Goal: Information Seeking & Learning: Find contact information

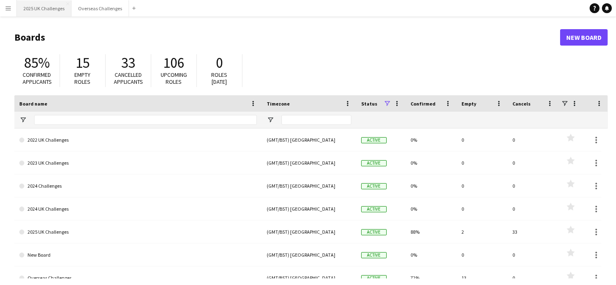
click at [48, 7] on button "2025 UK Challenges Close" at bounding box center [44, 8] width 55 height 16
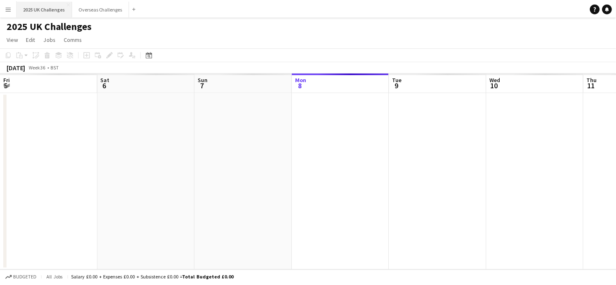
scroll to position [0, 197]
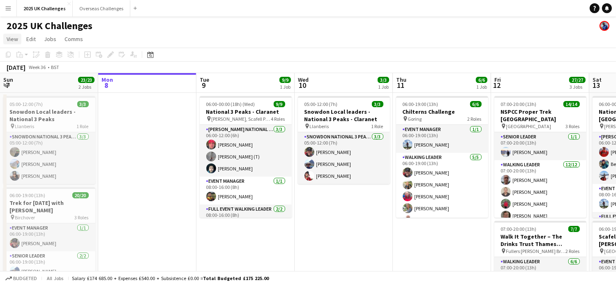
click at [11, 38] on span "View" at bounding box center [13, 38] width 12 height 7
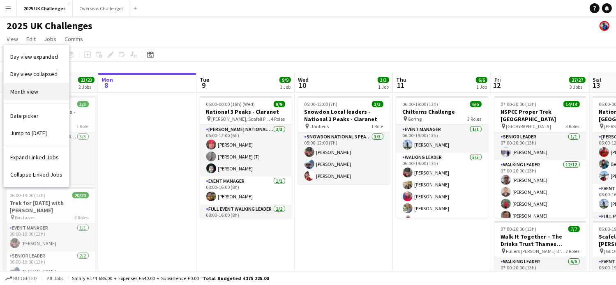
click at [28, 91] on span "Month view" at bounding box center [24, 91] width 28 height 7
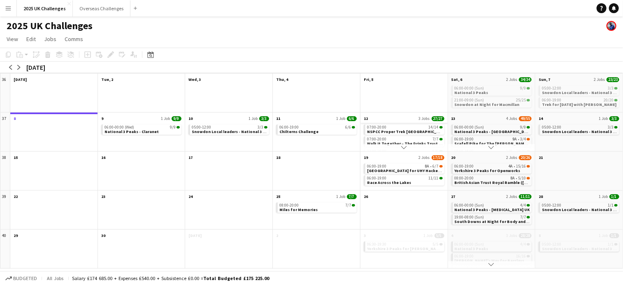
click at [404, 120] on app-month-view-date-header "12 3 Jobs 27/27" at bounding box center [403, 118] width 87 height 10
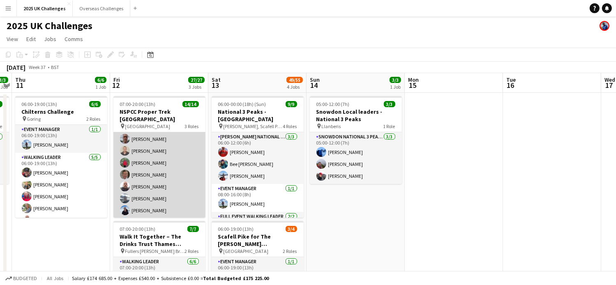
scroll to position [0, 0]
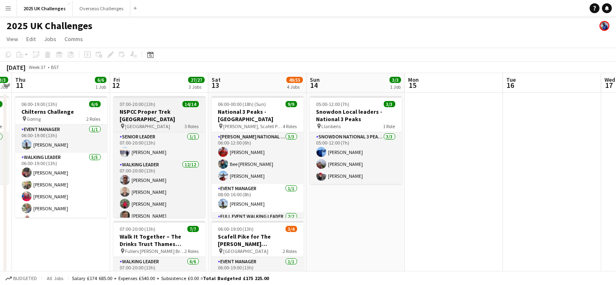
click at [157, 104] on div "07:00-20:00 (13h) 14/14" at bounding box center [160, 104] width 92 height 6
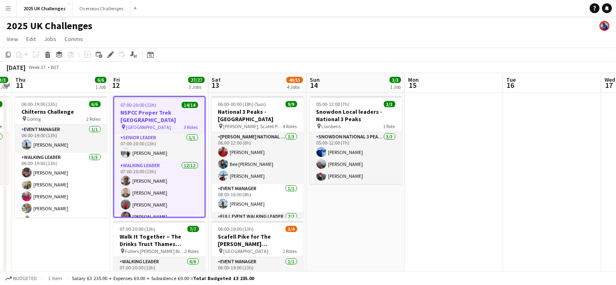
scroll to position [123, 0]
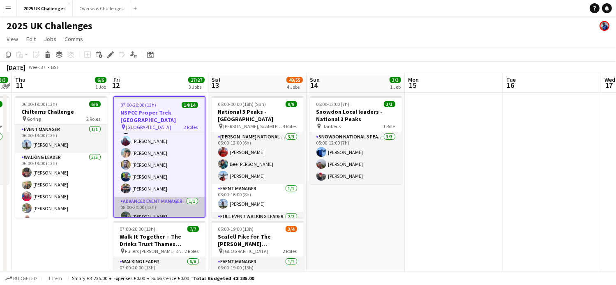
click at [151, 198] on app-card-role "Advanced Event Manager [DATE] 08:00-20:00 (12h) [PERSON_NAME]" at bounding box center [159, 211] width 90 height 28
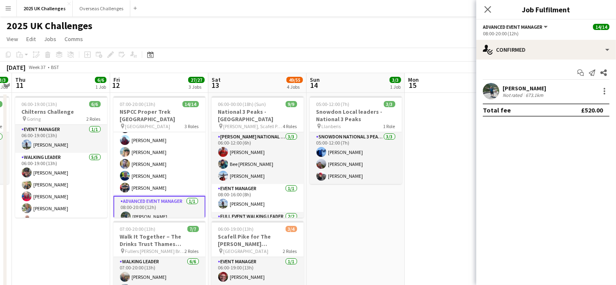
click at [512, 88] on div "[PERSON_NAME]" at bounding box center [525, 88] width 44 height 7
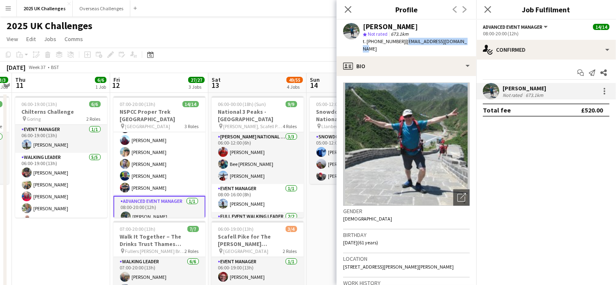
drag, startPoint x: 402, startPoint y: 42, endPoint x: 467, endPoint y: 42, distance: 65.4
click at [467, 42] on div "[PERSON_NAME] star Not rated 673.1km t. [PHONE_NUMBER] | [EMAIL_ADDRESS][DOMAIN…" at bounding box center [407, 38] width 140 height 37
copy span "[EMAIL_ADDRESS][DOMAIN_NAME]"
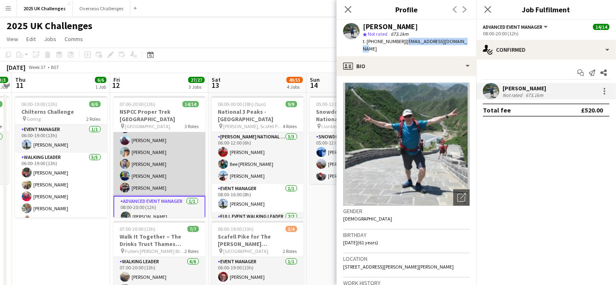
scroll to position [0, 0]
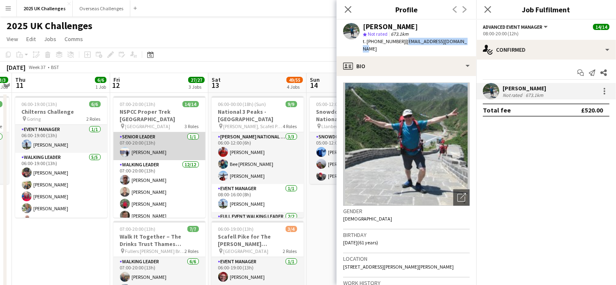
click at [146, 143] on app-card-role "Senior Leader [DATE] 07:00-20:00 (13h) [PERSON_NAME]" at bounding box center [160, 146] width 92 height 28
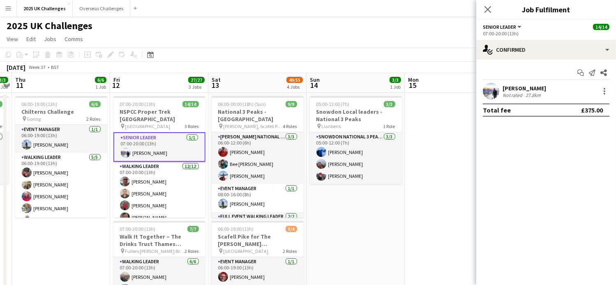
click at [507, 87] on div "[PERSON_NAME]" at bounding box center [525, 88] width 44 height 7
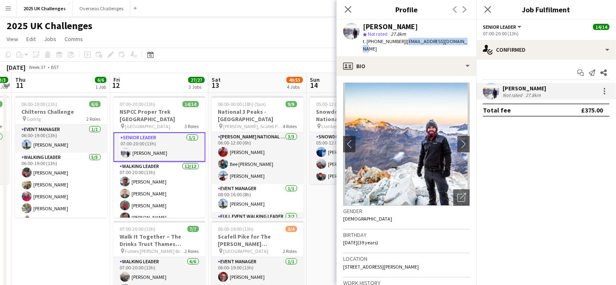
drag, startPoint x: 404, startPoint y: 42, endPoint x: 466, endPoint y: 42, distance: 61.3
click at [466, 42] on div "[PERSON_NAME] star Not rated 27.8km t. [PHONE_NUMBER] | [EMAIL_ADDRESS][DOMAIN_…" at bounding box center [407, 38] width 140 height 37
copy span "[EMAIL_ADDRESS][DOMAIN_NAME]"
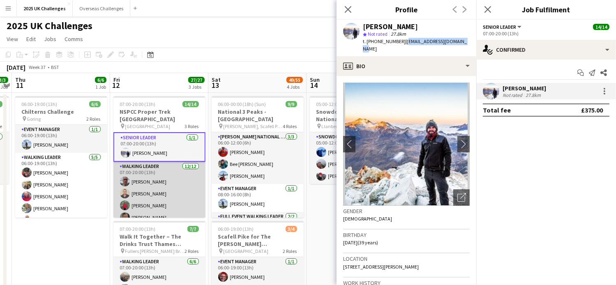
click at [137, 163] on app-card-role "Walking Leader [DATE] 07:00-20:00 (13h) [PERSON_NAME] [PERSON_NAME] [PERSON_NAM…" at bounding box center [160, 241] width 92 height 159
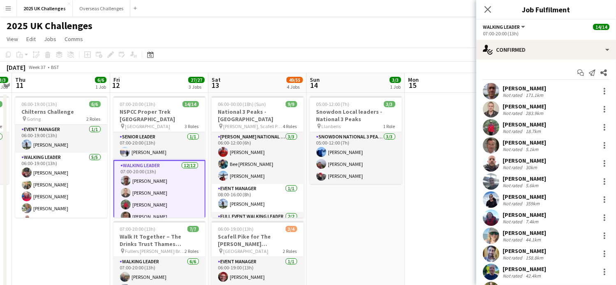
click at [519, 81] on div "Start chat Send notification Share [PERSON_NAME] Not rated 171.1km [PERSON_NAME…" at bounding box center [547, 191] width 140 height 263
click at [520, 89] on div "[PERSON_NAME]" at bounding box center [525, 88] width 44 height 7
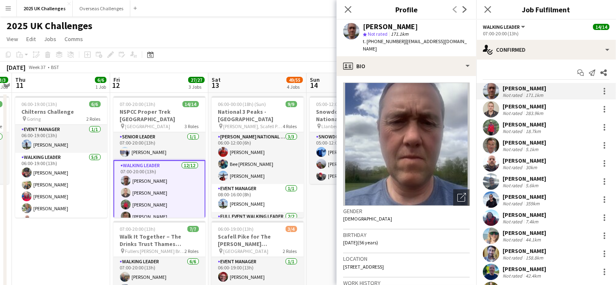
click at [530, 87] on div "[PERSON_NAME]" at bounding box center [525, 88] width 44 height 7
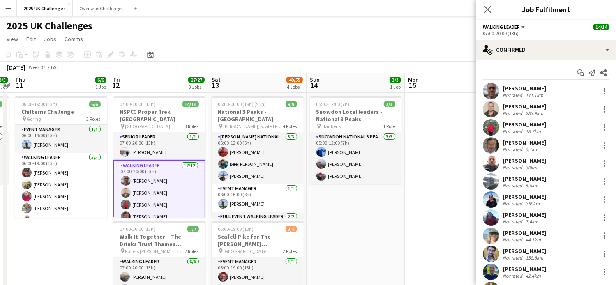
click at [521, 85] on div "[PERSON_NAME]" at bounding box center [525, 88] width 44 height 7
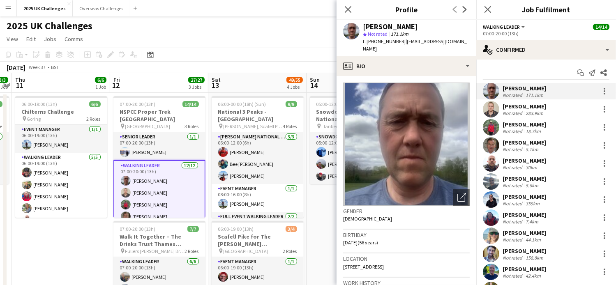
click at [434, 37] on div "star Not rated 171.1km" at bounding box center [416, 33] width 107 height 7
click at [430, 41] on span "| [EMAIL_ADDRESS][DOMAIN_NAME]" at bounding box center [415, 45] width 104 height 14
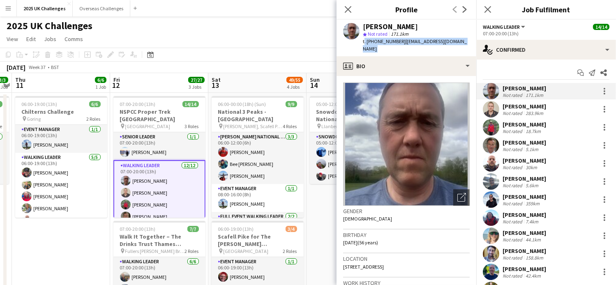
click at [415, 42] on span "| [EMAIL_ADDRESS][DOMAIN_NAME]" at bounding box center [415, 45] width 104 height 14
drag, startPoint x: 402, startPoint y: 43, endPoint x: 456, endPoint y: 43, distance: 54.3
click at [456, 43] on span "| [EMAIL_ADDRESS][DOMAIN_NAME]" at bounding box center [415, 45] width 104 height 14
copy span "[EMAIL_ADDRESS][DOMAIN_NAME]"
click at [524, 103] on div "[PERSON_NAME]" at bounding box center [525, 106] width 44 height 7
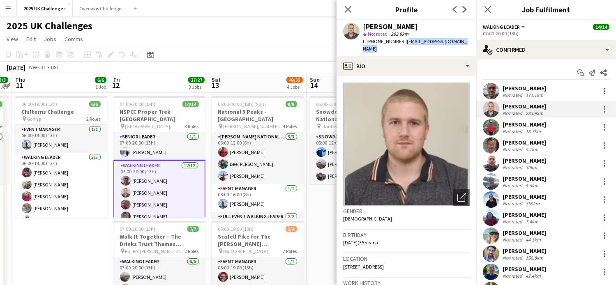
drag, startPoint x: 403, startPoint y: 41, endPoint x: 469, endPoint y: 40, distance: 66.2
click at [469, 40] on div "[PERSON_NAME] star Not rated 283.9km t. [PHONE_NUMBER] | [EMAIL_ADDRESS][DOMAIN…" at bounding box center [407, 38] width 140 height 37
copy span "[EMAIL_ADDRESS][DOMAIN_NAME]"
click at [518, 126] on div "[PERSON_NAME]" at bounding box center [525, 124] width 44 height 7
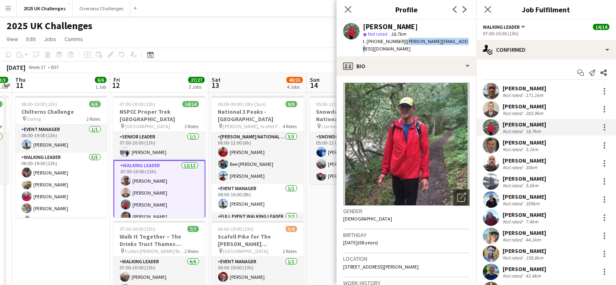
drag, startPoint x: 403, startPoint y: 42, endPoint x: 467, endPoint y: 46, distance: 64.3
click at [467, 46] on app-profile-header "[PERSON_NAME] star Not rated 18.7km t. [PHONE_NUMBER] | [PERSON_NAME][EMAIL_ADD…" at bounding box center [407, 38] width 140 height 37
copy span "[PERSON_NAME][EMAIL_ADDRESS][DOMAIN_NAME]"
click at [530, 144] on div "[PERSON_NAME]" at bounding box center [525, 142] width 44 height 7
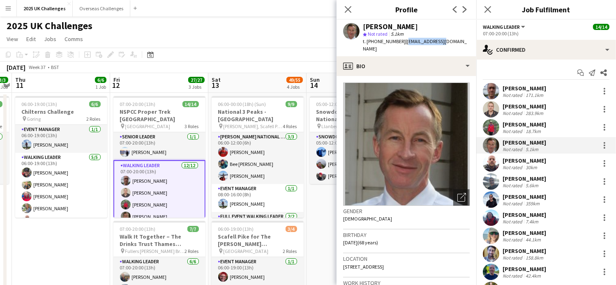
drag, startPoint x: 402, startPoint y: 42, endPoint x: 459, endPoint y: 47, distance: 57.4
click at [459, 47] on app-profile-header "[PERSON_NAME] star Not rated 5.1km t. [PHONE_NUMBER] | [EMAIL_ADDRESS][DOMAIN_N…" at bounding box center [407, 38] width 140 height 37
copy span "[EMAIL_ADDRESS][DOMAIN_NAME]"
click at [525, 163] on div "[PERSON_NAME]" at bounding box center [525, 160] width 44 height 7
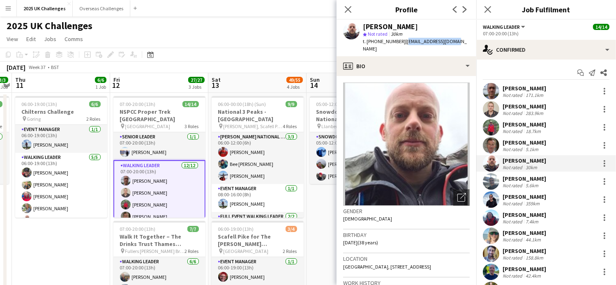
drag, startPoint x: 405, startPoint y: 43, endPoint x: 468, endPoint y: 43, distance: 62.9
click at [468, 43] on app-profile-header "[PERSON_NAME] star Not rated 30km t. [PHONE_NUMBER] | [EMAIL_ADDRESS][DOMAIN_NA…" at bounding box center [407, 38] width 140 height 37
copy span "[EMAIL_ADDRESS][DOMAIN_NAME]"
click at [521, 180] on div "[PERSON_NAME]" at bounding box center [525, 178] width 44 height 7
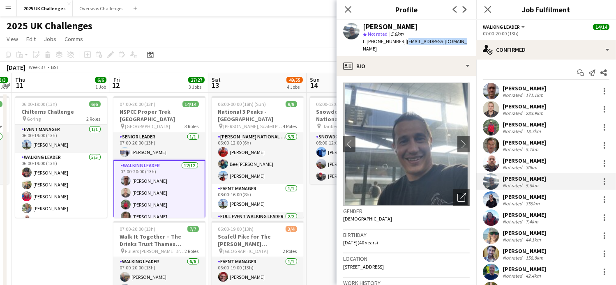
drag, startPoint x: 401, startPoint y: 41, endPoint x: 467, endPoint y: 48, distance: 65.7
click at [467, 48] on app-profile-header "[PERSON_NAME] star Not rated 5.6km t. [PHONE_NUMBER] | [EMAIL_ADDRESS][DOMAIN_N…" at bounding box center [407, 38] width 140 height 37
copy span "[EMAIL_ADDRESS][DOMAIN_NAME]"
click at [529, 199] on div "[PERSON_NAME]" at bounding box center [525, 196] width 44 height 7
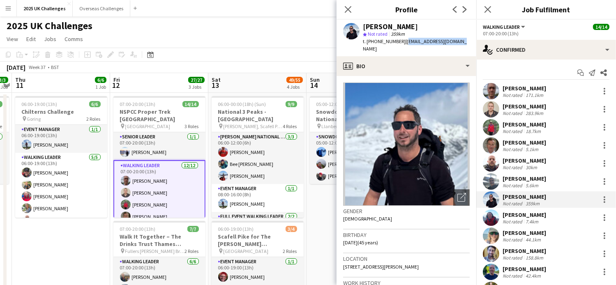
drag, startPoint x: 403, startPoint y: 43, endPoint x: 454, endPoint y: 42, distance: 50.6
click at [454, 42] on div "[PERSON_NAME] star Not rated 359km t. [PHONE_NUMBER] | [EMAIL_ADDRESS][DOMAIN_N…" at bounding box center [407, 38] width 140 height 37
copy span "[EMAIL_ADDRESS][DOMAIN_NAME]"
click at [531, 214] on div "[PERSON_NAME]" at bounding box center [525, 214] width 44 height 7
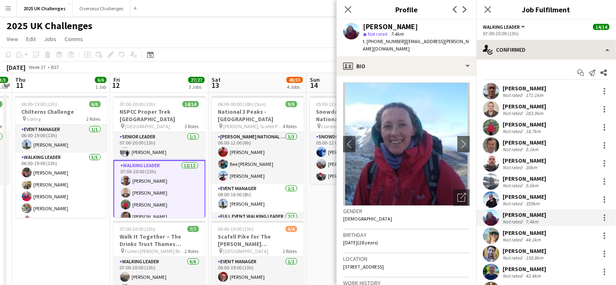
drag, startPoint x: 403, startPoint y: 42, endPoint x: 480, endPoint y: 43, distance: 77.3
click at [422, 42] on span "| [PERSON_NAME][EMAIL_ADDRESS][PERSON_NAME][DOMAIN_NAME]" at bounding box center [416, 45] width 106 height 14
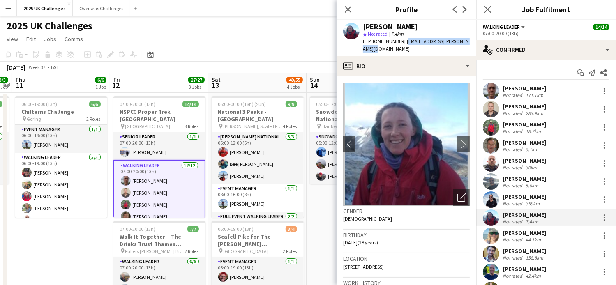
drag, startPoint x: 401, startPoint y: 42, endPoint x: 472, endPoint y: 43, distance: 70.7
click at [472, 43] on app-profile-header "[PERSON_NAME] star Not rated 7.4km t. [PHONE_NUMBER] | [PERSON_NAME][EMAIL_ADDR…" at bounding box center [407, 38] width 140 height 37
copy span "[EMAIL_ADDRESS][PERSON_NAME][DOMAIN_NAME]"
click at [521, 234] on div "[PERSON_NAME]" at bounding box center [525, 232] width 44 height 7
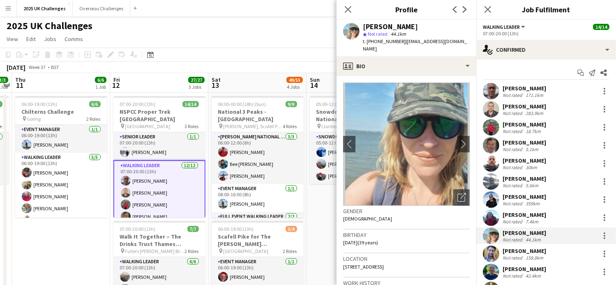
drag, startPoint x: 402, startPoint y: 43, endPoint x: 426, endPoint y: 49, distance: 25.0
click at [426, 49] on div "t. [PHONE_NUMBER] | [EMAIL_ADDRESS][DOMAIN_NAME]" at bounding box center [416, 45] width 107 height 15
click at [520, 250] on div "[PERSON_NAME]" at bounding box center [525, 251] width 44 height 7
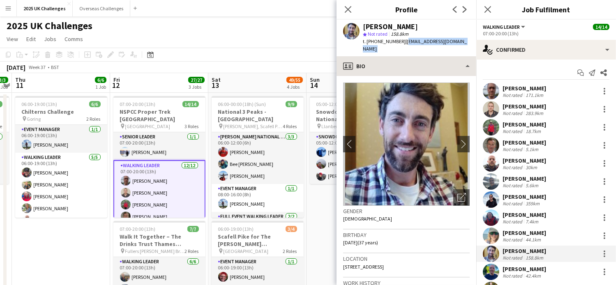
drag, startPoint x: 401, startPoint y: 41, endPoint x: 464, endPoint y: 48, distance: 63.4
click at [464, 48] on app-crew-profile "Close pop-in Profile Previous Next [PERSON_NAME] star Not rated 158.8km t. [PHO…" at bounding box center [407, 142] width 140 height 285
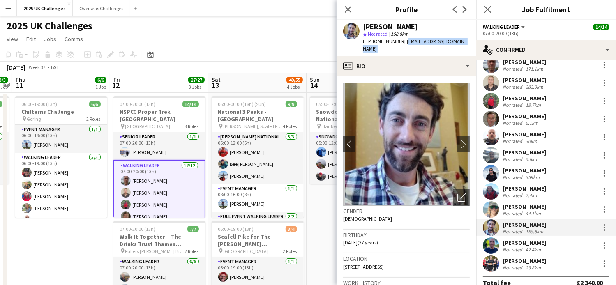
scroll to position [37, 0]
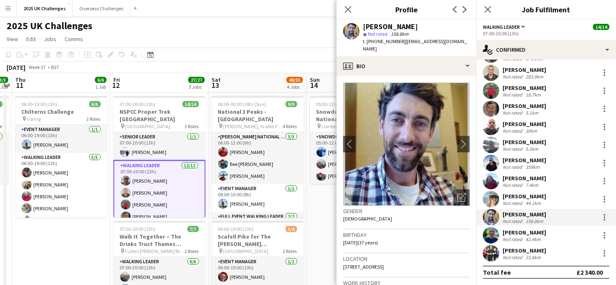
click at [518, 230] on div "[PERSON_NAME]" at bounding box center [525, 232] width 44 height 7
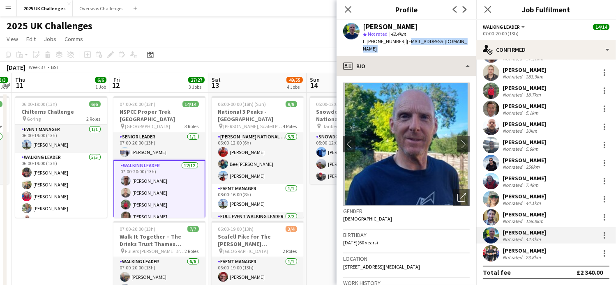
drag, startPoint x: 411, startPoint y: 43, endPoint x: 473, endPoint y: 50, distance: 62.4
click at [473, 50] on app-crew-profile "Close pop-in Profile Previous Next [PERSON_NAME] star Not rated 42.4km t. [PHON…" at bounding box center [407, 142] width 140 height 285
drag, startPoint x: 473, startPoint y: 50, endPoint x: 410, endPoint y: 39, distance: 63.8
click at [410, 39] on span "| [EMAIL_ADDRESS][DOMAIN_NAME]" at bounding box center [415, 45] width 104 height 14
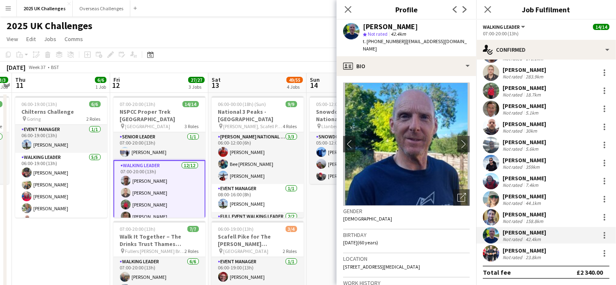
drag, startPoint x: 399, startPoint y: 41, endPoint x: 404, endPoint y: 43, distance: 5.5
click at [400, 41] on div "t. [PHONE_NUMBER] | [PERSON_NAME][EMAIL_ADDRESS][DOMAIN_NAME]" at bounding box center [416, 45] width 107 height 15
drag, startPoint x: 402, startPoint y: 42, endPoint x: 491, endPoint y: 45, distance: 89.7
drag, startPoint x: 491, startPoint y: 45, endPoint x: 425, endPoint y: 43, distance: 66.7
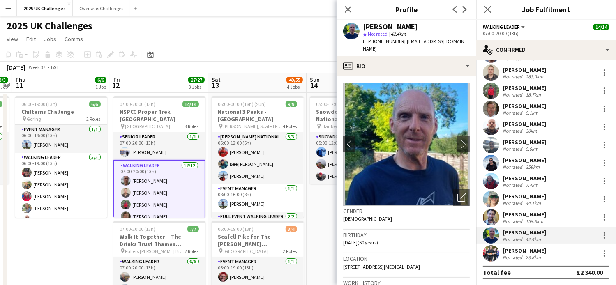
click at [423, 38] on div "[PERSON_NAME] star Not rated 42.4km t. [PHONE_NUMBER] | [PERSON_NAME][EMAIL_ADD…" at bounding box center [416, 38] width 107 height 30
click at [413, 42] on span "| [EMAIL_ADDRESS][DOMAIN_NAME]" at bounding box center [415, 45] width 104 height 14
drag, startPoint x: 403, startPoint y: 42, endPoint x: 458, endPoint y: 45, distance: 55.2
click at [458, 45] on div "[PERSON_NAME] star Not rated 42.4km t. [PHONE_NUMBER] | [PERSON_NAME][EMAIL_ADD…" at bounding box center [407, 38] width 140 height 37
click at [525, 255] on div "23.8km" at bounding box center [533, 258] width 19 height 6
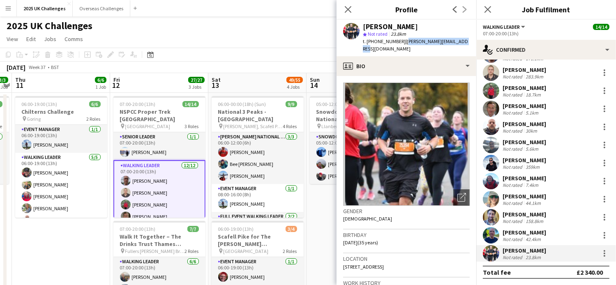
drag, startPoint x: 405, startPoint y: 42, endPoint x: 463, endPoint y: 47, distance: 58.2
click at [463, 47] on div "[PERSON_NAME] star Not rated 23.8km t. [PHONE_NUMBER] | [PERSON_NAME][EMAIL_ADD…" at bounding box center [407, 38] width 140 height 37
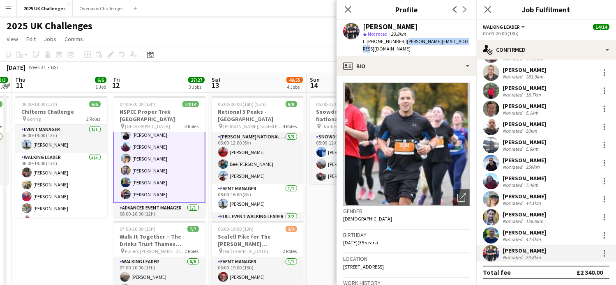
scroll to position [123, 0]
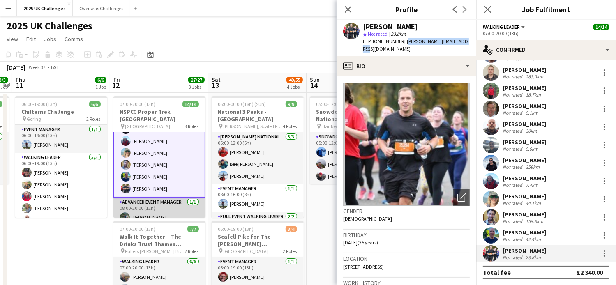
click at [168, 206] on app-card-role "Advanced Event Manager [DATE] 08:00-20:00 (12h) [PERSON_NAME]" at bounding box center [160, 212] width 92 height 28
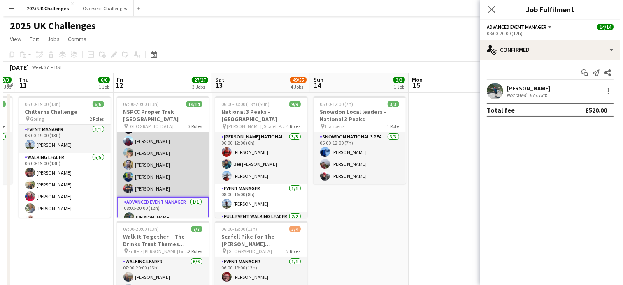
scroll to position [0, 0]
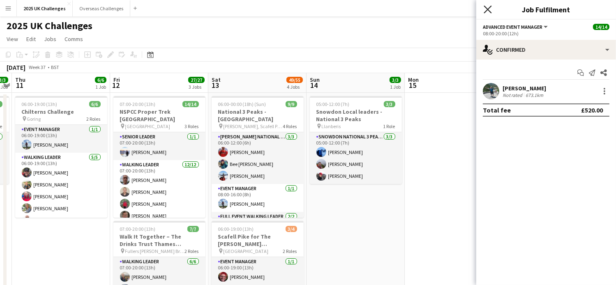
click at [489, 11] on icon at bounding box center [488, 9] width 8 height 8
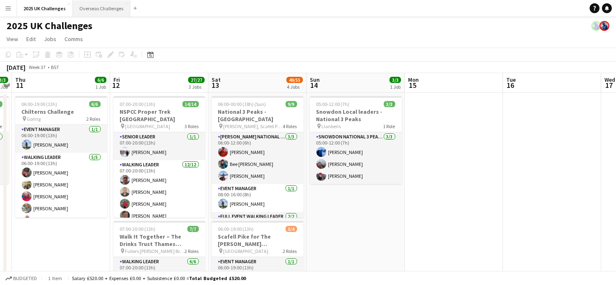
click at [93, 8] on button "Overseas Challenges Close" at bounding box center [102, 8] width 58 height 16
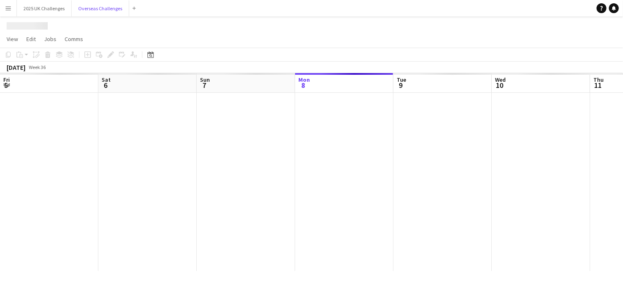
scroll to position [0, 197]
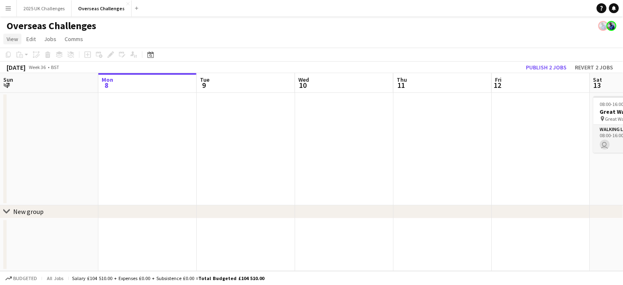
click at [10, 34] on link "View" at bounding box center [12, 39] width 18 height 11
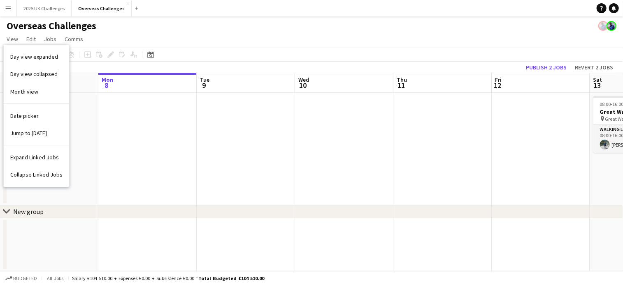
drag, startPoint x: 25, startPoint y: 89, endPoint x: 146, endPoint y: 15, distance: 141.9
click at [30, 88] on span "Month view" at bounding box center [24, 91] width 28 height 7
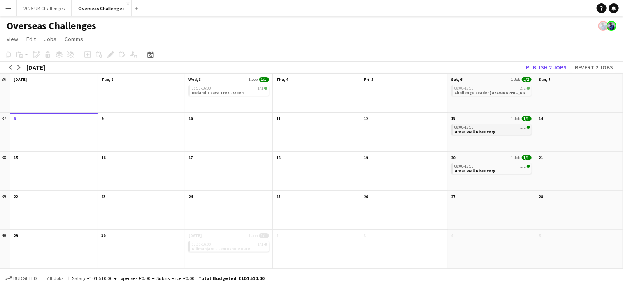
click at [489, 127] on div "08:00-16:00 1/1" at bounding box center [492, 127] width 76 height 4
click at [499, 124] on div "08:00-16:00 1/1 Great Wall Discovery" at bounding box center [491, 137] width 87 height 28
click at [494, 120] on app-month-view-date-header "13 1 Job 1/1" at bounding box center [491, 118] width 87 height 10
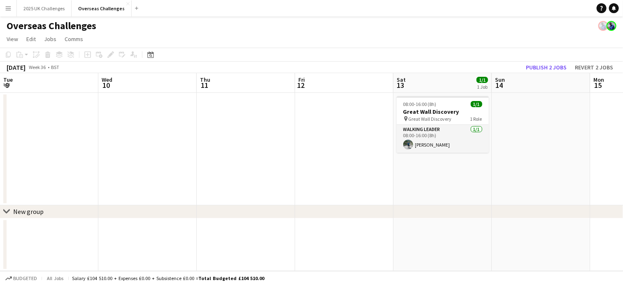
scroll to position [0, 283]
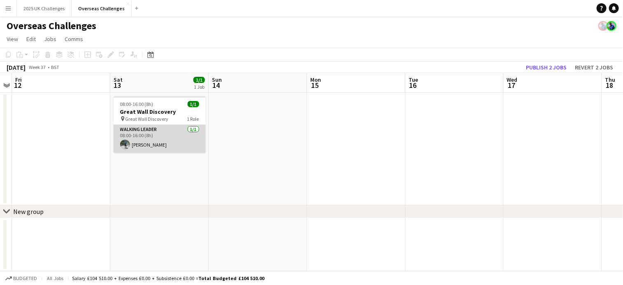
click at [142, 130] on app-card-role "Walking Leader [DATE] 08:00-16:00 (8h) [PERSON_NAME]" at bounding box center [160, 139] width 92 height 28
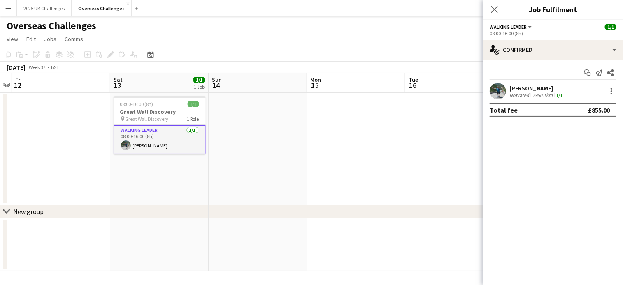
click at [545, 90] on div "[PERSON_NAME]" at bounding box center [536, 88] width 55 height 7
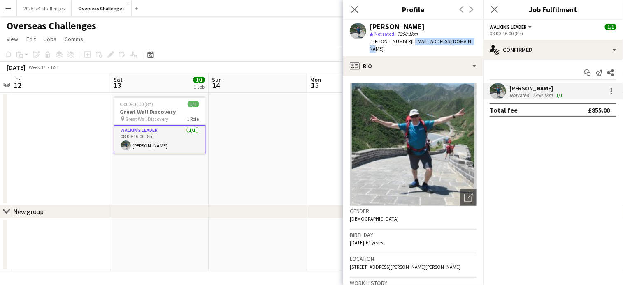
drag, startPoint x: 410, startPoint y: 42, endPoint x: 470, endPoint y: 43, distance: 60.9
click at [470, 43] on div "[PERSON_NAME] star Not rated 7950.1km t. [PHONE_NUMBER] | [EMAIL_ADDRESS][DOMAI…" at bounding box center [413, 38] width 140 height 37
click at [147, 109] on h3 "Great Wall Discovery" at bounding box center [160, 111] width 92 height 7
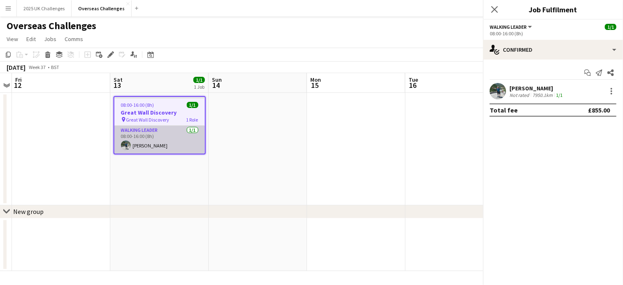
click at [160, 140] on app-card-role "Walking Leader [DATE] 08:00-16:00 (8h) [PERSON_NAME]" at bounding box center [159, 140] width 90 height 28
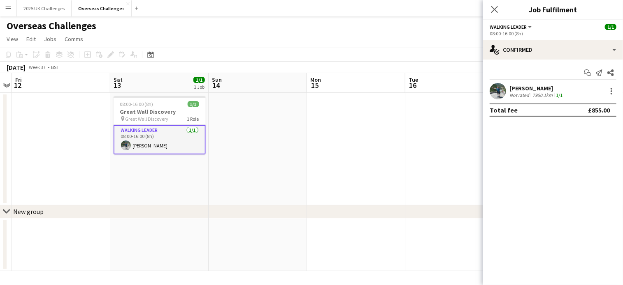
click at [523, 89] on div "[PERSON_NAME]" at bounding box center [536, 88] width 55 height 7
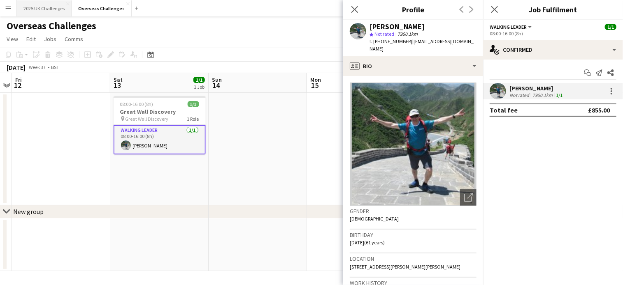
click at [40, 12] on button "2025 UK Challenges Close" at bounding box center [44, 8] width 55 height 16
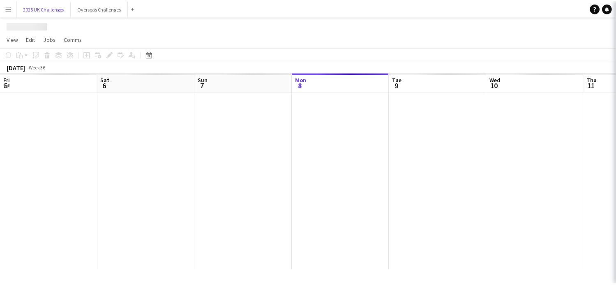
scroll to position [0, 197]
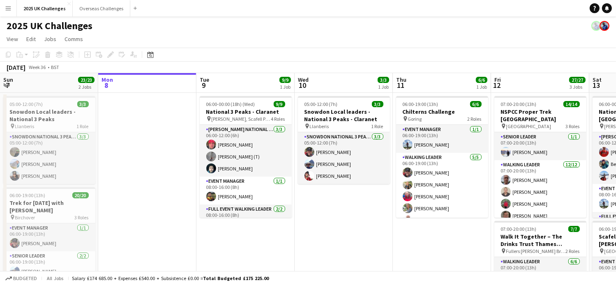
click at [3, 37] on app-page-menu "View Day view expanded Day view collapsed Month view Date picker Jump to [DATE]…" at bounding box center [308, 40] width 616 height 16
click at [11, 40] on span "View" at bounding box center [13, 38] width 12 height 7
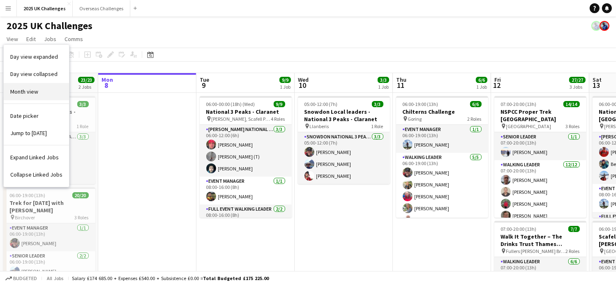
click at [33, 88] on span "Month view" at bounding box center [24, 91] width 28 height 7
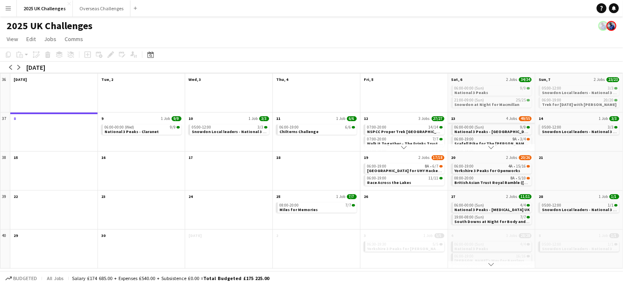
click at [490, 122] on app-month-view-date-header "13 4 Jobs 49/55" at bounding box center [491, 118] width 87 height 10
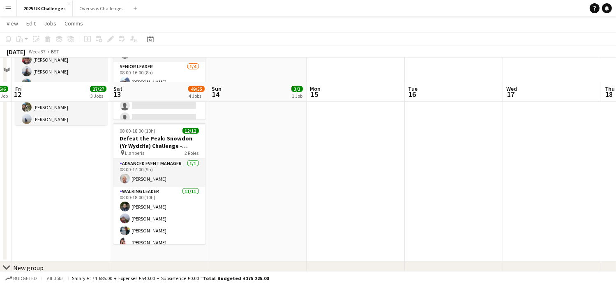
scroll to position [370, 0]
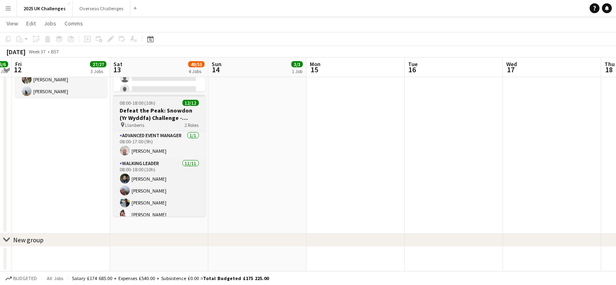
click at [164, 95] on div at bounding box center [160, 96] width 92 height 2
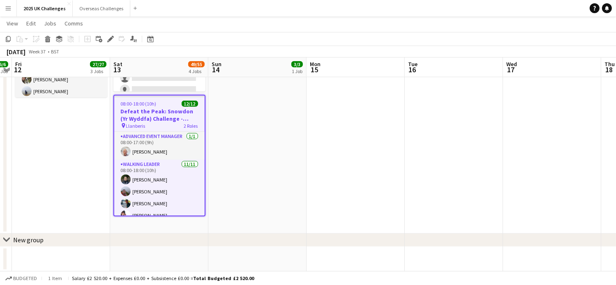
click at [166, 112] on h3 "Defeat the Peak: Snowdon (Yr Wyddfa) Challenge - [PERSON_NAME] [MEDICAL_DATA] S…" at bounding box center [159, 115] width 90 height 15
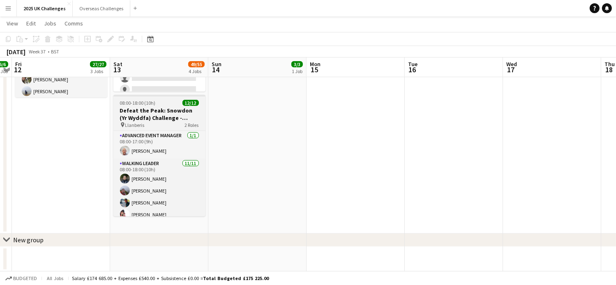
click at [166, 112] on h3 "Defeat the Peak: Snowdon (Yr Wyddfa) Challenge - [PERSON_NAME] [MEDICAL_DATA] S…" at bounding box center [160, 114] width 92 height 15
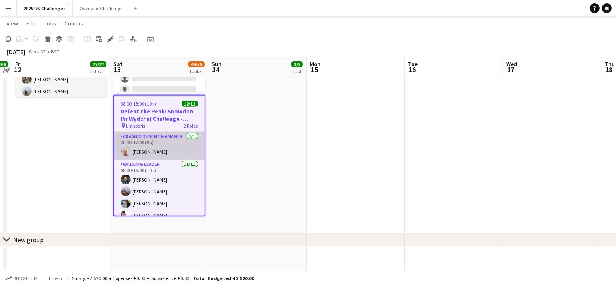
click at [158, 133] on app-card-role "Advanced Event Manager [DATE] 08:00-17:00 (9h) [PERSON_NAME]" at bounding box center [159, 146] width 90 height 28
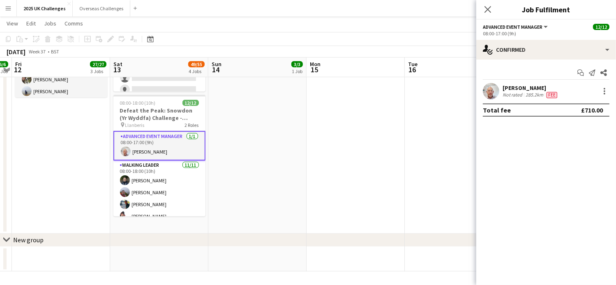
click at [519, 86] on div "[PERSON_NAME]" at bounding box center [531, 87] width 56 height 7
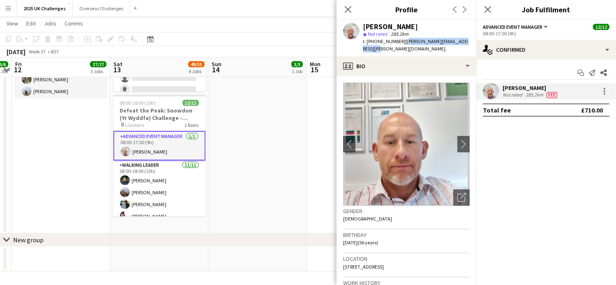
drag, startPoint x: 405, startPoint y: 42, endPoint x: 473, endPoint y: 49, distance: 68.2
click at [473, 49] on div "[PERSON_NAME] star Not rated 285.2km t. [PHONE_NUMBER] | [PERSON_NAME][EMAIL_AD…" at bounding box center [407, 38] width 140 height 37
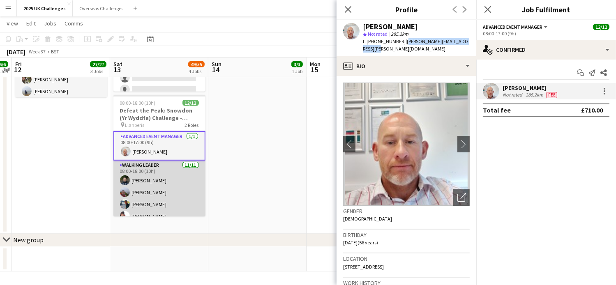
click at [146, 181] on app-card-role "Walking Leader [DATE] 08:00-18:00 (10h) [PERSON_NAME] [PERSON_NAME] [PERSON_NAM…" at bounding box center [160, 234] width 92 height 147
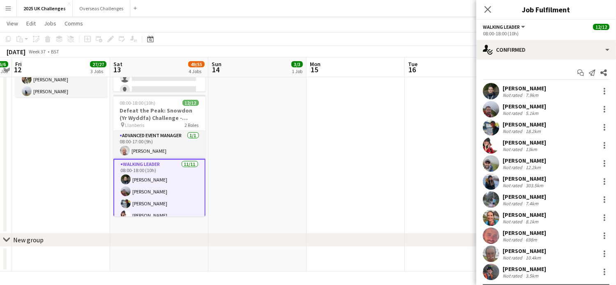
click at [512, 88] on div "[PERSON_NAME]" at bounding box center [525, 88] width 44 height 7
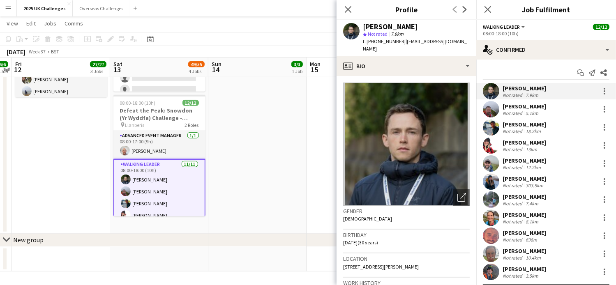
drag, startPoint x: 402, startPoint y: 43, endPoint x: 418, endPoint y: 49, distance: 16.9
click at [418, 49] on div "t. [PHONE_NUMBER] | [EMAIL_ADDRESS][DOMAIN_NAME]" at bounding box center [416, 45] width 107 height 15
click at [521, 107] on div "[PERSON_NAME]" at bounding box center [525, 106] width 44 height 7
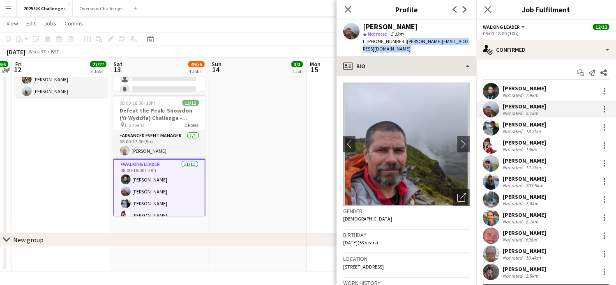
drag, startPoint x: 401, startPoint y: 41, endPoint x: 456, endPoint y: 51, distance: 56.1
click at [456, 51] on app-crew-profile "Close pop-in Profile Previous Next [PERSON_NAME] star Not rated 5.1km t. [PHONE…" at bounding box center [407, 142] width 140 height 285
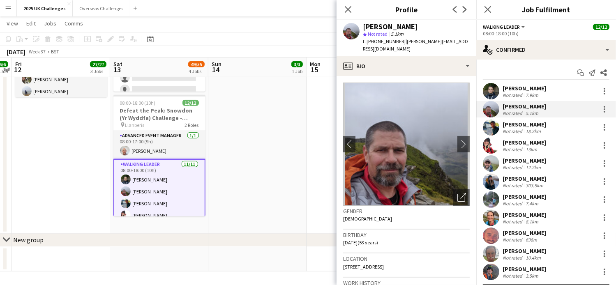
click at [513, 128] on div "Not rated" at bounding box center [513, 131] width 21 height 6
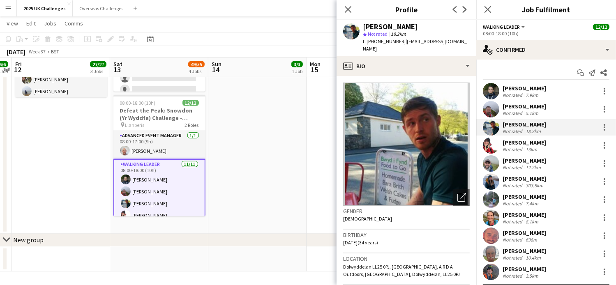
drag, startPoint x: 404, startPoint y: 42, endPoint x: 423, endPoint y: 49, distance: 19.8
click at [423, 49] on div "t. [PHONE_NUMBER] | [EMAIL_ADDRESS][DOMAIN_NAME]" at bounding box center [416, 45] width 107 height 15
click at [525, 143] on div "[PERSON_NAME]" at bounding box center [525, 142] width 44 height 7
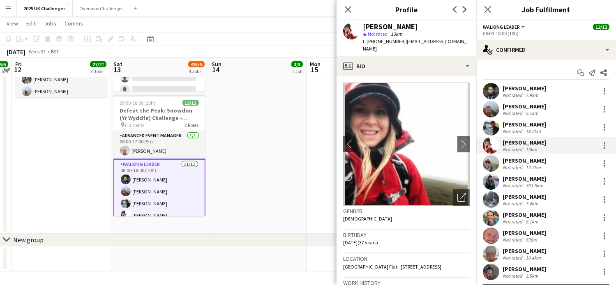
drag, startPoint x: 405, startPoint y: 42, endPoint x: 470, endPoint y: 48, distance: 65.6
click at [470, 48] on div "[PERSON_NAME] star Not rated 13km t. [PHONE_NUMBER] | [EMAIL_ADDRESS][DOMAIN_NA…" at bounding box center [407, 38] width 140 height 37
click at [526, 158] on div "[PERSON_NAME]" at bounding box center [525, 160] width 44 height 7
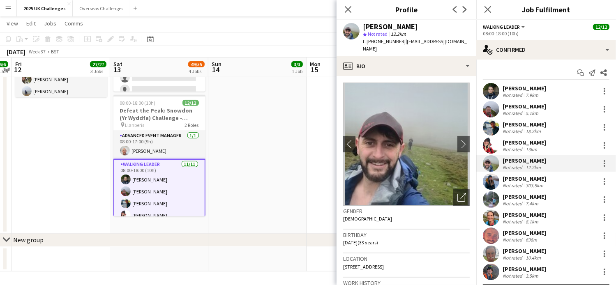
drag, startPoint x: 401, startPoint y: 41, endPoint x: 460, endPoint y: 48, distance: 59.6
click at [460, 48] on div "t. [PHONE_NUMBER] | [EMAIL_ADDRESS][DOMAIN_NAME]" at bounding box center [416, 45] width 107 height 15
drag, startPoint x: 460, startPoint y: 48, endPoint x: 428, endPoint y: 37, distance: 34.3
click at [428, 37] on div "star Not rated 12.2km" at bounding box center [416, 33] width 107 height 7
drag, startPoint x: 402, startPoint y: 42, endPoint x: 430, endPoint y: 53, distance: 30.2
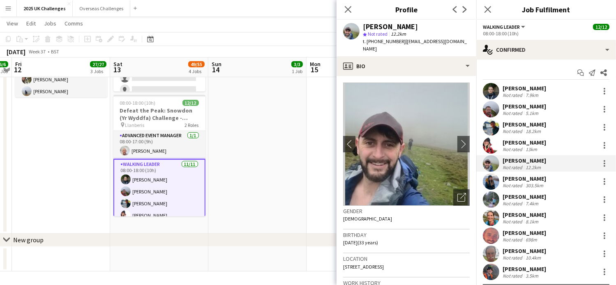
click at [430, 53] on div "[PERSON_NAME] star Not rated 12.2km t. [PHONE_NUMBER] | [EMAIL_ADDRESS][DOMAIN_…" at bounding box center [407, 38] width 140 height 37
click at [522, 178] on div "[PERSON_NAME]" at bounding box center [525, 178] width 44 height 7
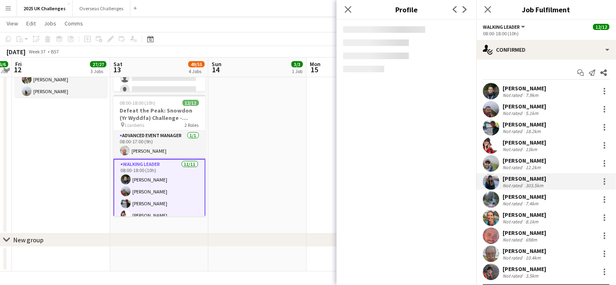
click at [535, 164] on div "12.2km" at bounding box center [533, 167] width 19 height 6
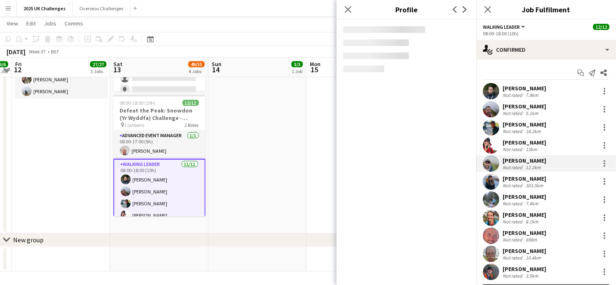
click at [534, 181] on div "[PERSON_NAME]" at bounding box center [525, 178] width 44 height 7
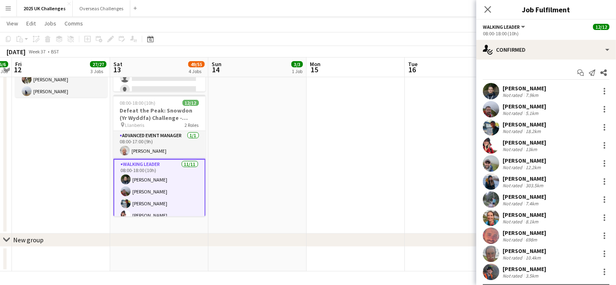
click at [534, 181] on div "[PERSON_NAME]" at bounding box center [525, 178] width 44 height 7
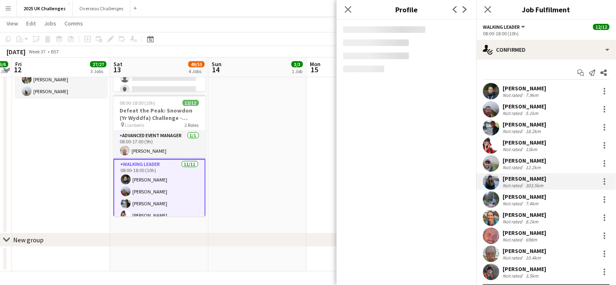
click at [540, 199] on div "[PERSON_NAME]" at bounding box center [525, 196] width 44 height 7
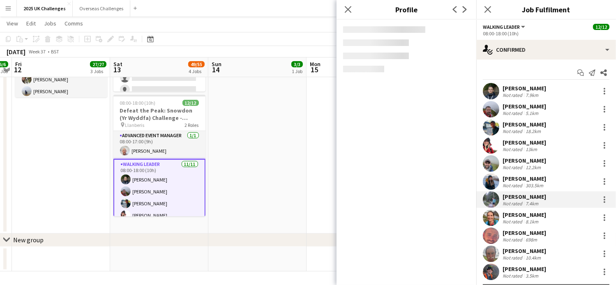
drag, startPoint x: 540, startPoint y: 199, endPoint x: 528, endPoint y: 198, distance: 12.0
click at [529, 198] on div "[PERSON_NAME]" at bounding box center [525, 196] width 44 height 7
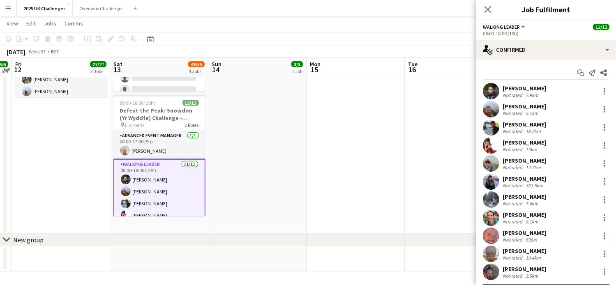
click at [528, 198] on div "[PERSON_NAME]" at bounding box center [525, 196] width 44 height 7
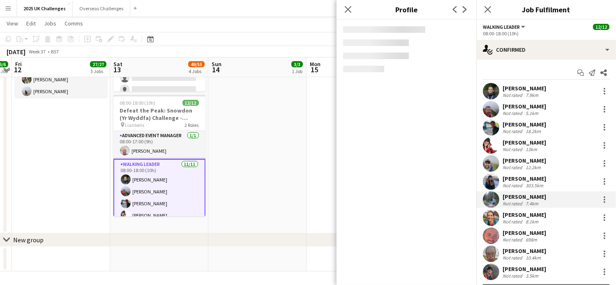
click at [520, 174] on div "[PERSON_NAME] Not rated 303.5km" at bounding box center [547, 182] width 140 height 16
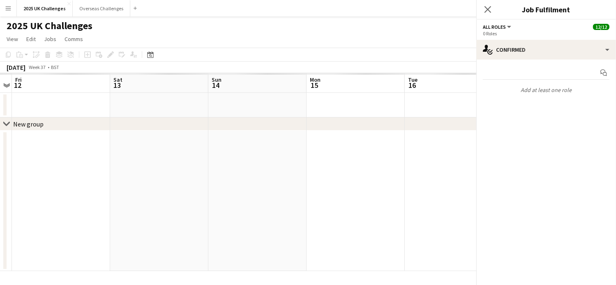
scroll to position [0, 0]
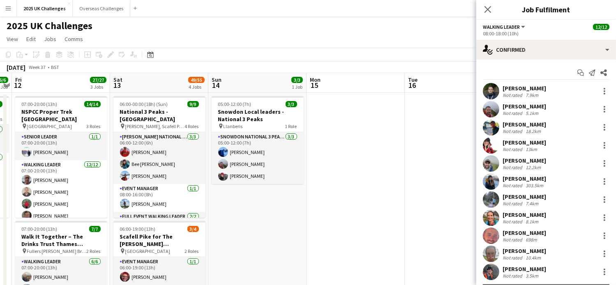
click at [530, 177] on div "[PERSON_NAME]" at bounding box center [525, 178] width 44 height 7
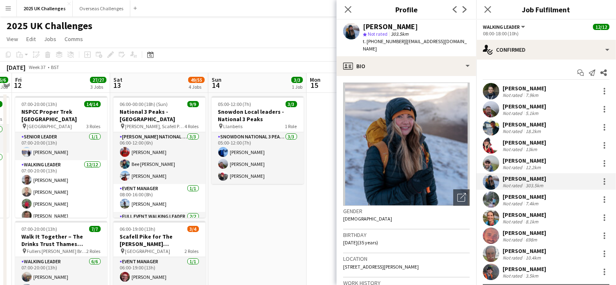
drag, startPoint x: 402, startPoint y: 42, endPoint x: 415, endPoint y: 51, distance: 15.6
click at [415, 51] on div "t. [PHONE_NUMBER] | [EMAIL_ADDRESS][DOMAIN_NAME]" at bounding box center [416, 45] width 107 height 15
click at [529, 193] on div "[PERSON_NAME]" at bounding box center [525, 196] width 44 height 7
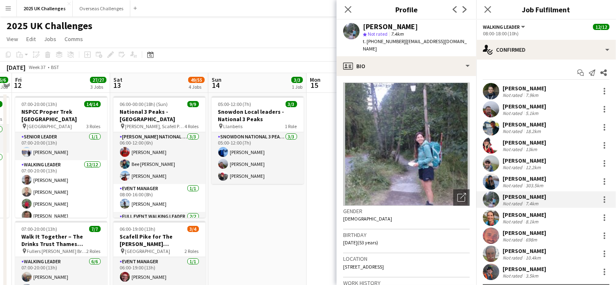
drag, startPoint x: 401, startPoint y: 42, endPoint x: 465, endPoint y: 45, distance: 63.8
click at [465, 45] on div "[PERSON_NAME] star Not rated 7.4km t. [PHONE_NUMBER] | [EMAIL_ADDRESS][DOMAIN_N…" at bounding box center [407, 38] width 140 height 37
click at [510, 213] on div "[PERSON_NAME]" at bounding box center [525, 214] width 44 height 7
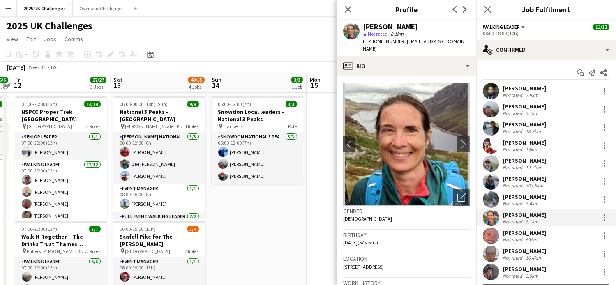
drag, startPoint x: 401, startPoint y: 42, endPoint x: 464, endPoint y: 47, distance: 62.7
click at [464, 47] on div "[PERSON_NAME] star Not rated 8.1km t. [PHONE_NUMBER] | [EMAIL_ADDRESS][DOMAIN_N…" at bounding box center [407, 38] width 140 height 37
click at [534, 229] on div "[PERSON_NAME]" at bounding box center [525, 232] width 44 height 7
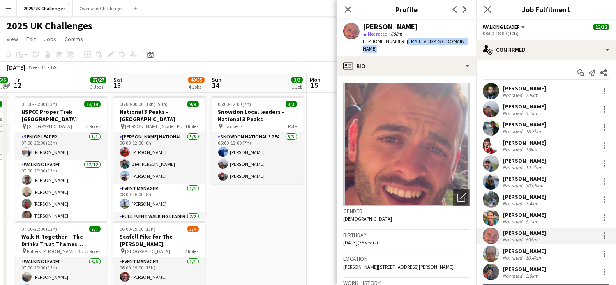
drag, startPoint x: 403, startPoint y: 42, endPoint x: 476, endPoint y: 42, distance: 73.2
click at [476, 42] on div "[PERSON_NAME] star Not rated 698m t. [PHONE_NUMBER] | [EMAIL_ADDRESS][DOMAIN_NA…" at bounding box center [407, 38] width 140 height 37
drag, startPoint x: 476, startPoint y: 42, endPoint x: 405, endPoint y: 46, distance: 70.5
click at [405, 46] on div "t. [PHONE_NUMBER] | [EMAIL_ADDRESS][DOMAIN_NAME]" at bounding box center [416, 45] width 107 height 15
drag, startPoint x: 402, startPoint y: 41, endPoint x: 415, endPoint y: 49, distance: 15.7
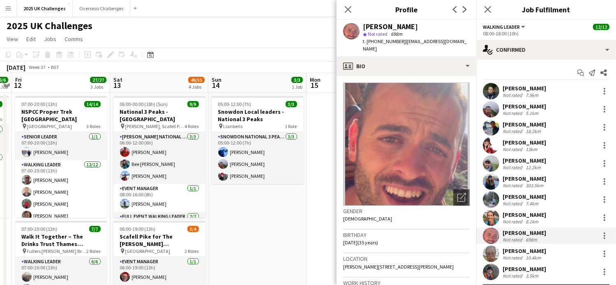
click at [415, 49] on div "t. [PHONE_NUMBER] | [EMAIL_ADDRESS][DOMAIN_NAME]" at bounding box center [416, 45] width 107 height 15
click at [511, 253] on div "[PERSON_NAME]" at bounding box center [525, 251] width 44 height 7
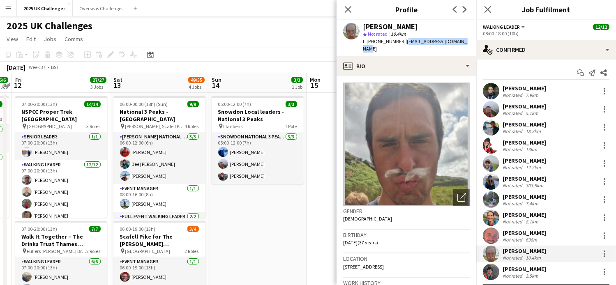
drag, startPoint x: 401, startPoint y: 42, endPoint x: 468, endPoint y: 39, distance: 66.3
click at [468, 39] on app-profile-header "[PERSON_NAME] star Not rated 10.4km t. [PHONE_NUMBER] | [EMAIL_ADDRESS][DOMAIN_…" at bounding box center [407, 38] width 140 height 37
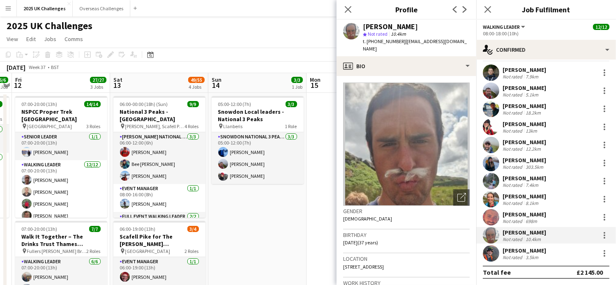
click at [515, 250] on div "[PERSON_NAME]" at bounding box center [525, 250] width 44 height 7
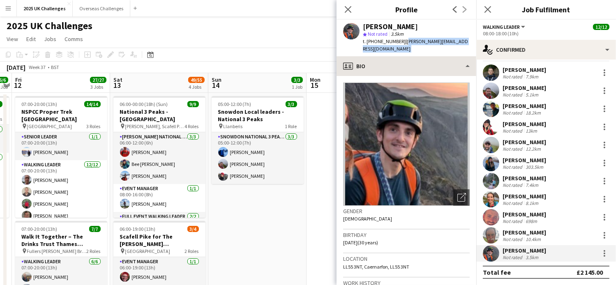
drag, startPoint x: 403, startPoint y: 43, endPoint x: 457, endPoint y: 48, distance: 55.0
click at [457, 48] on app-crew-profile "Close pop-in Profile Previous Next [PERSON_NAME] star Not rated 3.5km t. [PHONE…" at bounding box center [407, 142] width 140 height 285
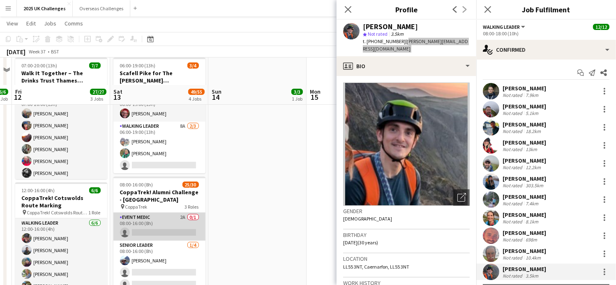
scroll to position [82, 0]
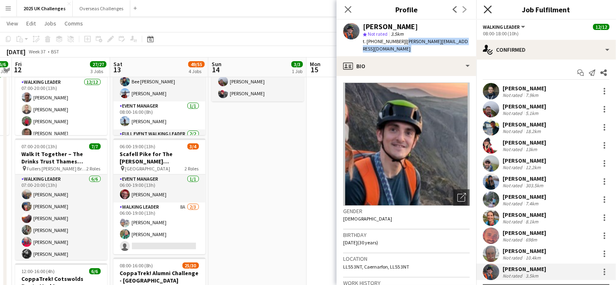
click at [485, 9] on icon "Close pop-in" at bounding box center [488, 9] width 8 height 8
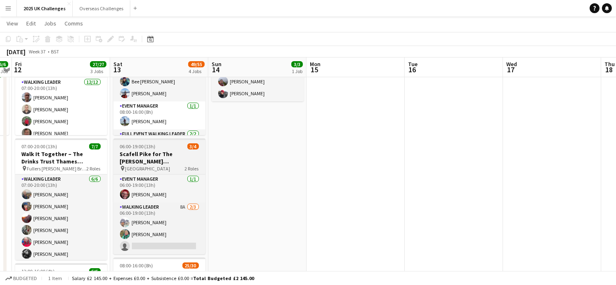
click at [151, 153] on h3 "Scafell Pike for The [PERSON_NAME] [PERSON_NAME] Trust" at bounding box center [160, 158] width 92 height 15
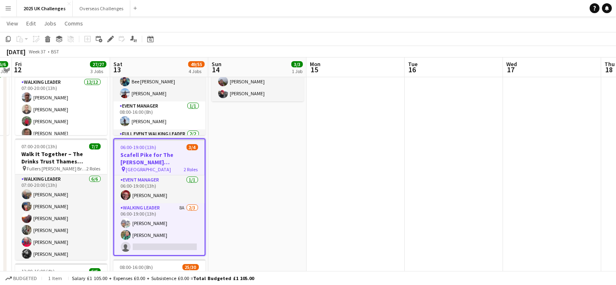
click at [154, 175] on app-job-card "06:00-19:00 (13h) 3/4 Scafell Pike for The [PERSON_NAME] [PERSON_NAME] Trust pi…" at bounding box center [160, 198] width 92 height 118
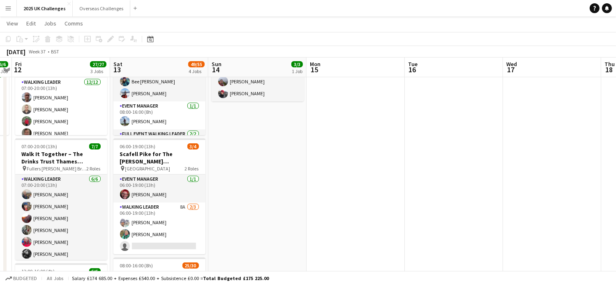
click at [154, 175] on app-card-role "Event Manager [DATE] 06:00-19:00 (13h) [PERSON_NAME]" at bounding box center [160, 189] width 92 height 28
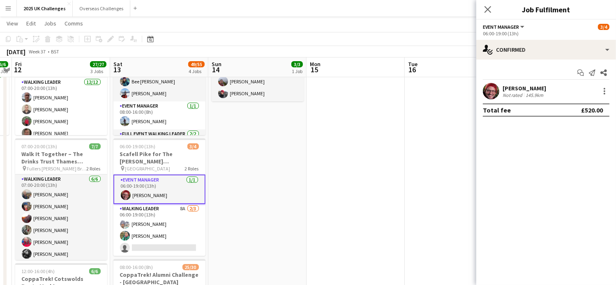
click at [533, 87] on div "[PERSON_NAME]" at bounding box center [525, 88] width 44 height 7
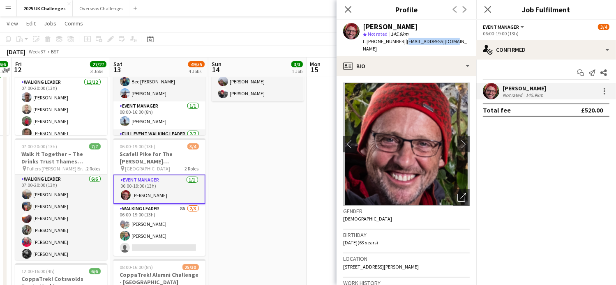
drag, startPoint x: 403, startPoint y: 42, endPoint x: 452, endPoint y: 42, distance: 49.8
click at [452, 42] on div "[PERSON_NAME] star Not rated 145.9km t. [PHONE_NUMBER] | [EMAIL_ADDRESS][DOMAIN…" at bounding box center [407, 38] width 140 height 37
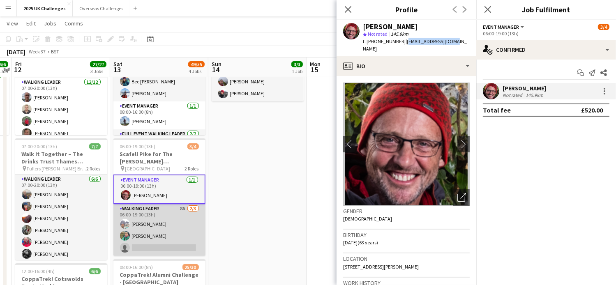
click at [148, 218] on app-card-role "Walking Leader 8A [DATE] 06:00-19:00 (13h) [PERSON_NAME] [PERSON_NAME] single-n…" at bounding box center [160, 230] width 92 height 52
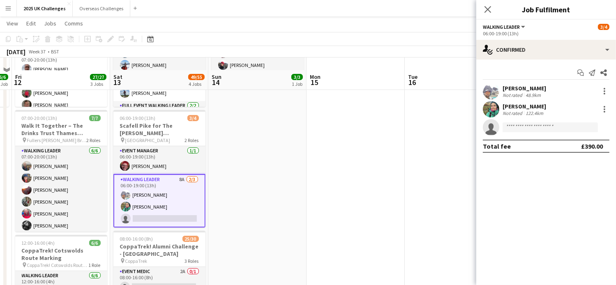
scroll to position [123, 0]
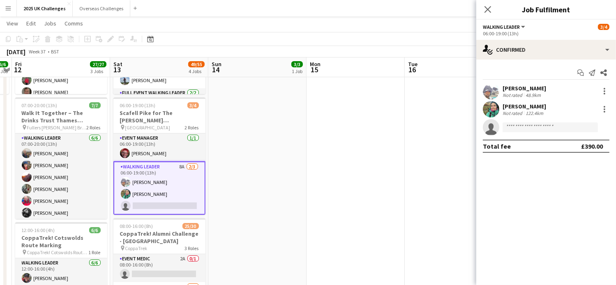
click at [513, 88] on div "[PERSON_NAME]" at bounding box center [525, 88] width 44 height 7
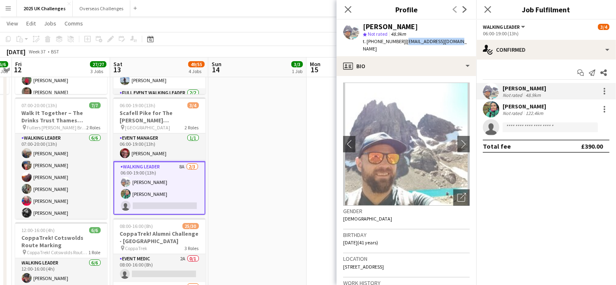
drag, startPoint x: 403, startPoint y: 42, endPoint x: 458, endPoint y: 42, distance: 55.1
click at [458, 42] on app-profile-header "[PERSON_NAME] star Not rated 48.9km t. [PHONE_NUMBER] | [EMAIL_ADDRESS][DOMAIN_…" at bounding box center [407, 38] width 140 height 37
click at [526, 107] on div "[PERSON_NAME]" at bounding box center [525, 106] width 44 height 7
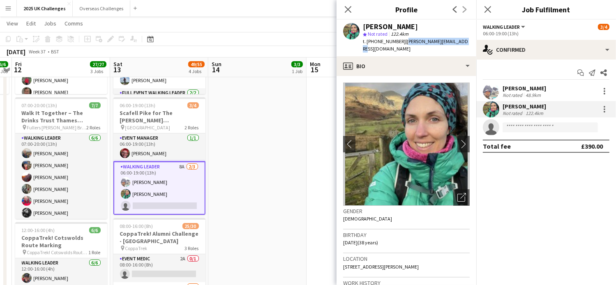
drag, startPoint x: 401, startPoint y: 42, endPoint x: 460, endPoint y: 43, distance: 58.8
click at [460, 43] on div "[PERSON_NAME] star Not rated 122.4km t. [PHONE_NUMBER] | [PERSON_NAME][EMAIL_AD…" at bounding box center [407, 38] width 140 height 37
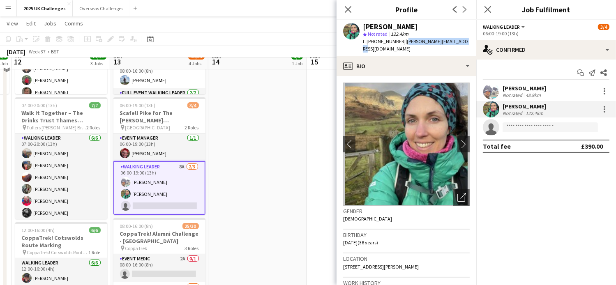
scroll to position [0, 0]
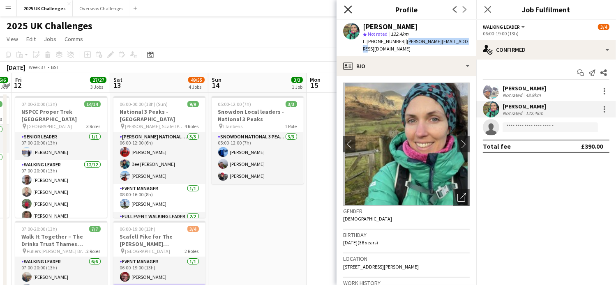
click at [349, 10] on icon at bounding box center [348, 9] width 8 height 8
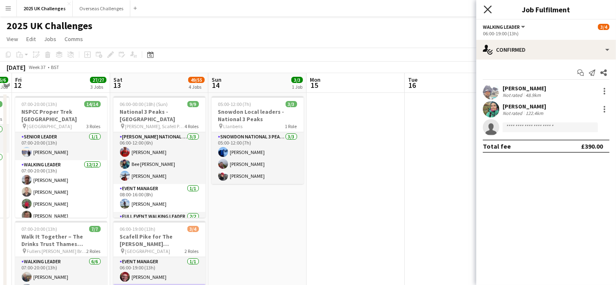
click at [487, 8] on icon at bounding box center [488, 9] width 8 height 8
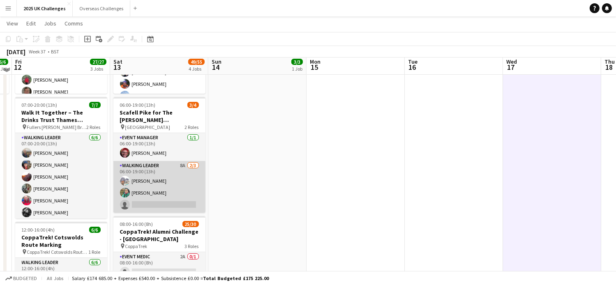
scroll to position [82, 0]
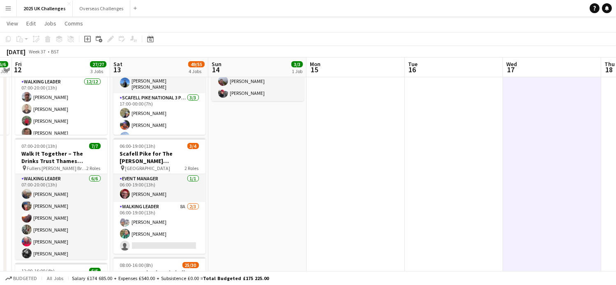
click at [528, 44] on app-toolbar "Copy Paste Paste Ctrl+V Paste with crew Ctrl+Shift+V Paste linked Job [GEOGRAPH…" at bounding box center [308, 39] width 616 height 14
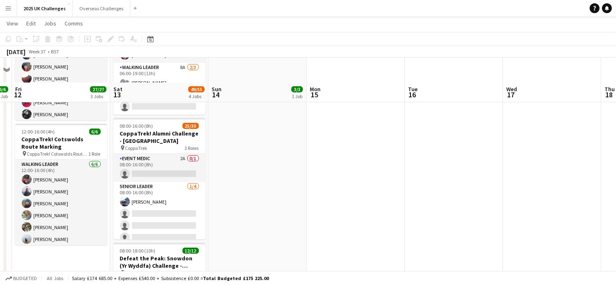
scroll to position [247, 0]
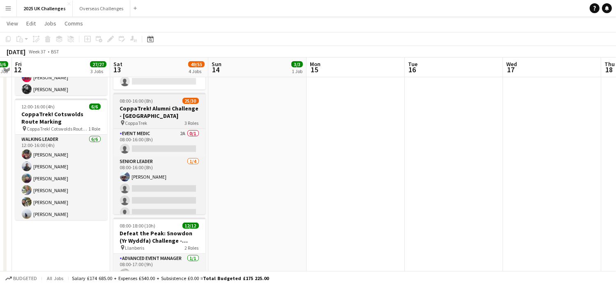
click at [148, 102] on span "08:00-16:00 (8h)" at bounding box center [136, 101] width 33 height 6
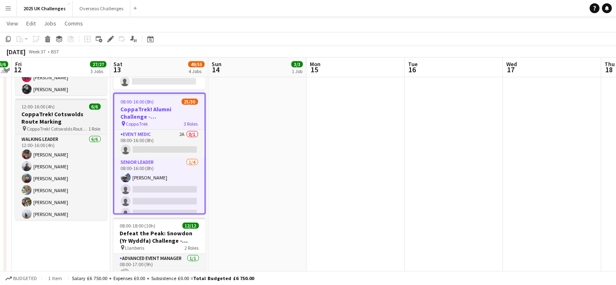
click at [59, 113] on h3 "CoppaTrek! Cotswolds Route Marking" at bounding box center [61, 118] width 92 height 15
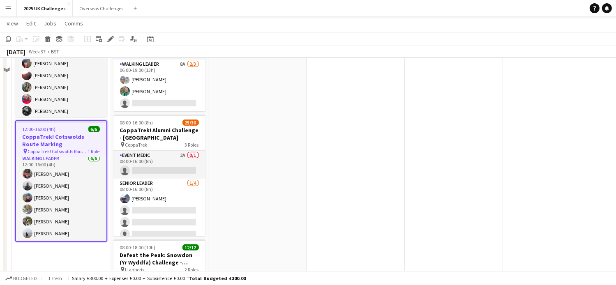
scroll to position [206, 0]
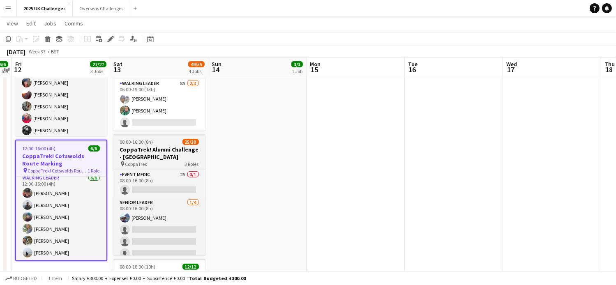
click at [153, 153] on h3 "CoppaTrek! Alumni Challenge - [GEOGRAPHIC_DATA]" at bounding box center [160, 153] width 92 height 15
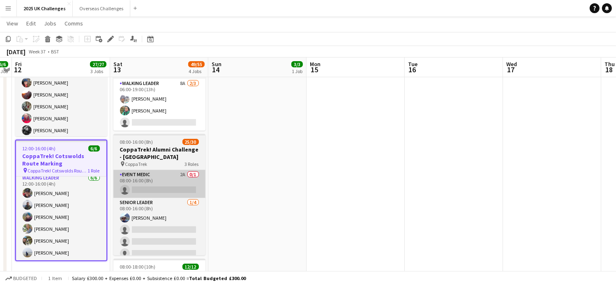
scroll to position [2, 0]
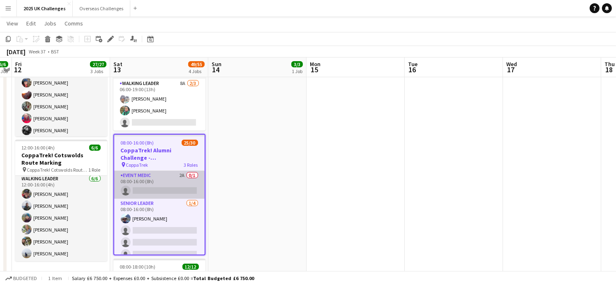
click at [153, 185] on app-card-role "Event Medic 2A 0/1 08:00-16:00 (8h) single-neutral-actions" at bounding box center [159, 185] width 90 height 28
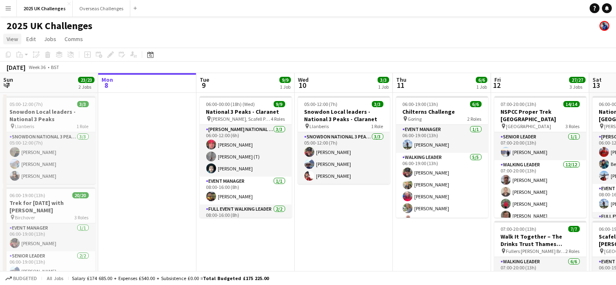
click at [13, 38] on span "View" at bounding box center [13, 38] width 12 height 7
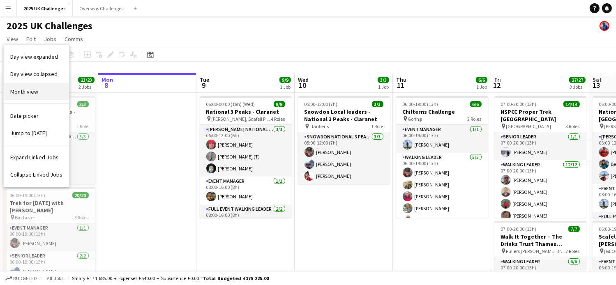
click at [23, 91] on span "Month view" at bounding box center [24, 91] width 28 height 7
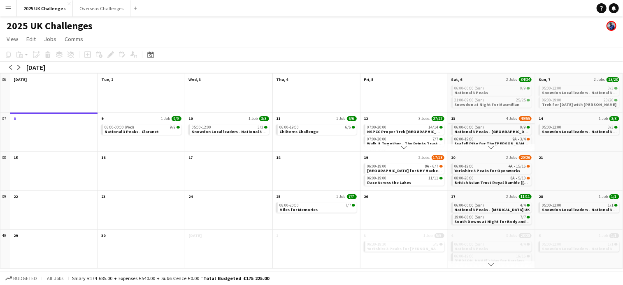
click at [493, 118] on app-month-view-date-header "13 4 Jobs 49/55" at bounding box center [491, 118] width 87 height 10
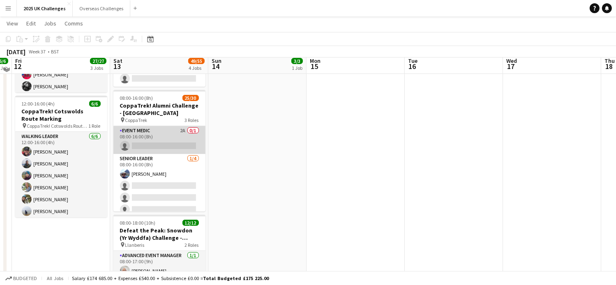
scroll to position [246, 0]
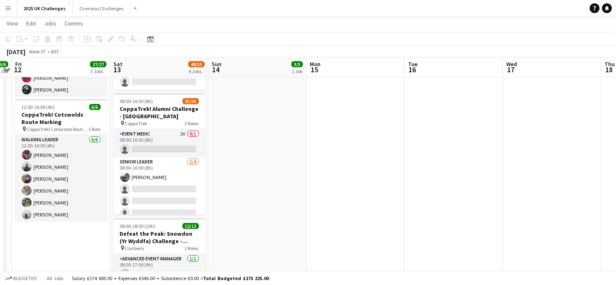
click at [161, 105] on h3 "CoppaTrek! Alumni Challenge - [GEOGRAPHIC_DATA]" at bounding box center [160, 112] width 92 height 15
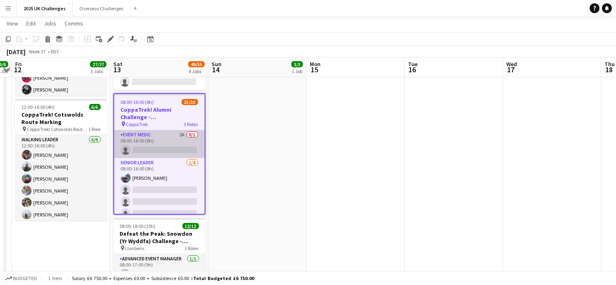
click at [152, 137] on app-card-role "Event Medic 2A 0/1 08:00-16:00 (8h) single-neutral-actions" at bounding box center [159, 144] width 90 height 28
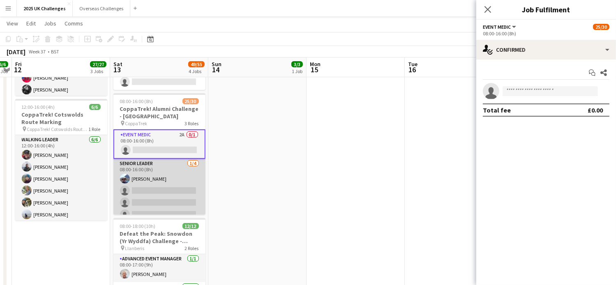
click at [164, 163] on app-card-role "Senior Leader 1/4 08:00-16:00 (8h) Richard Simpkin single-neutral-actions singl…" at bounding box center [160, 191] width 92 height 64
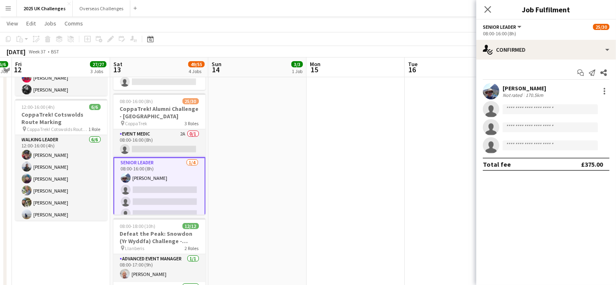
click at [537, 86] on div "[PERSON_NAME]" at bounding box center [525, 88] width 44 height 7
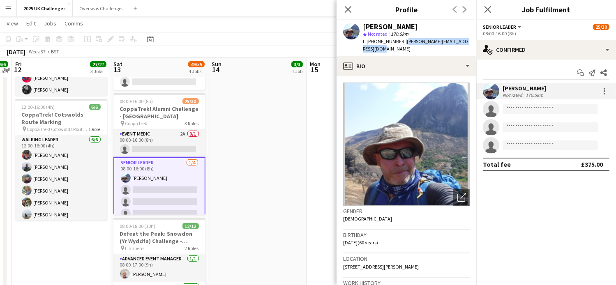
drag, startPoint x: 401, startPoint y: 42, endPoint x: 426, endPoint y: 48, distance: 25.0
click at [426, 48] on div "t. +447859896515 | richard.simpkin1@googlemail.com" at bounding box center [416, 45] width 107 height 15
copy span "richard.simpkin1@googlemail.com"
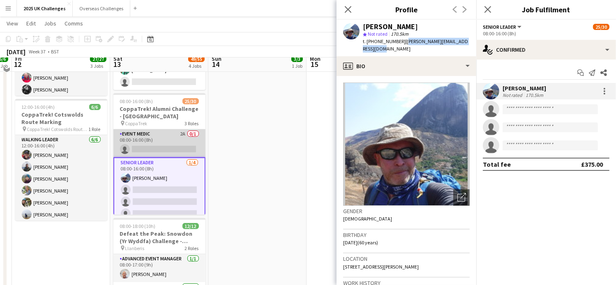
scroll to position [205, 0]
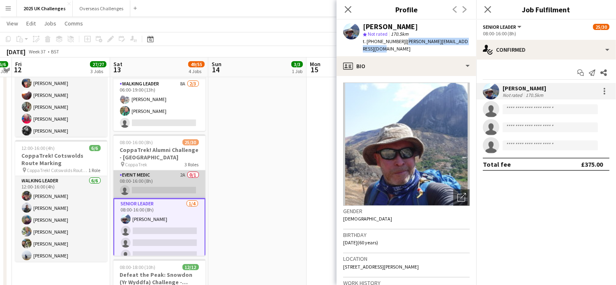
click at [141, 177] on app-card-role "Event Medic 2A 0/1 08:00-16:00 (8h) single-neutral-actions" at bounding box center [160, 185] width 92 height 28
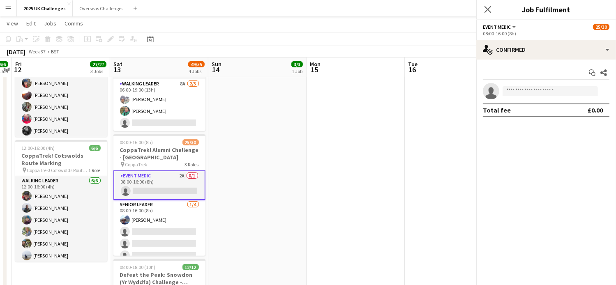
scroll to position [0, 283]
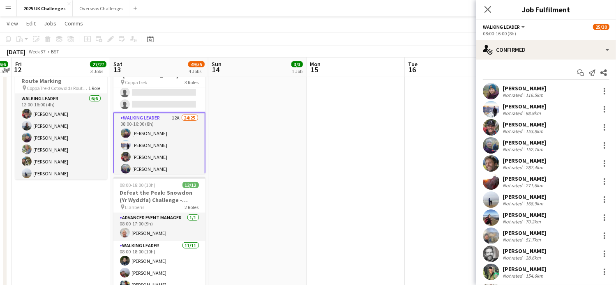
scroll to position [82, 0]
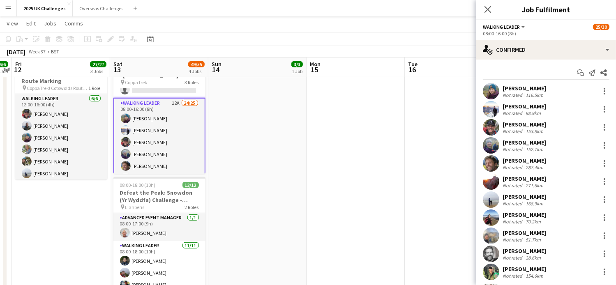
click at [145, 114] on app-card-role "Walking Leader 12A 24/25 08:00-16:00 (8h) Victoria Weston Adam Cristol Ian Mort…" at bounding box center [160, 256] width 92 height 316
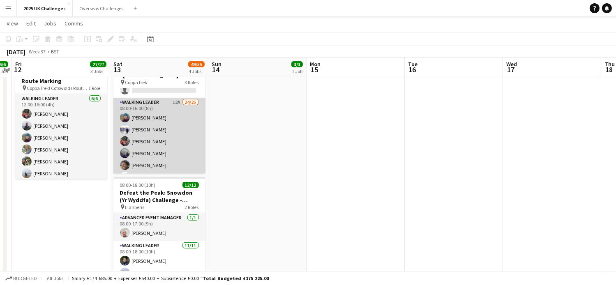
click at [146, 105] on app-card-role "Walking Leader 12A 24/25 08:00-16:00 (8h) Victoria Weston Adam Cristol Ian Mort…" at bounding box center [160, 255] width 92 height 314
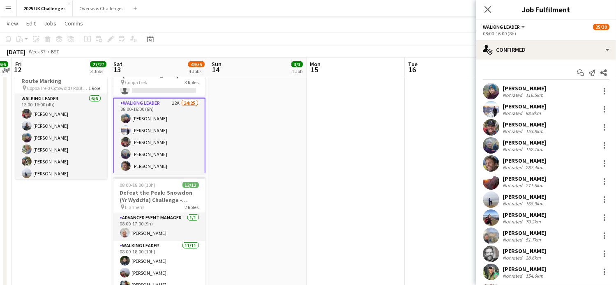
click at [525, 87] on div "[PERSON_NAME]" at bounding box center [525, 88] width 44 height 7
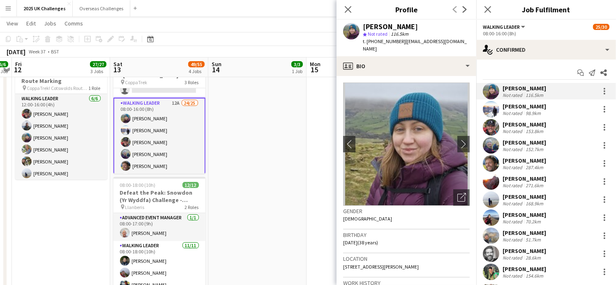
drag, startPoint x: 401, startPoint y: 42, endPoint x: 467, endPoint y: 44, distance: 65.8
click at [467, 44] on span "| victoriaweston12@outlook.com" at bounding box center [415, 45] width 104 height 14
copy span "victoriaweston12@outlook.com"
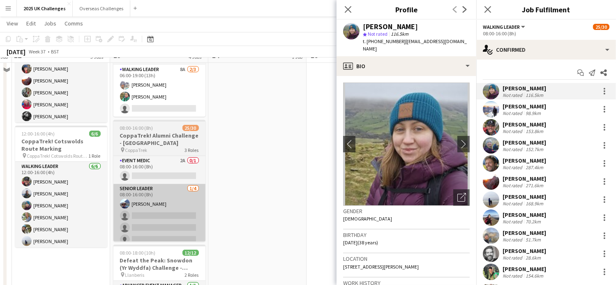
scroll to position [205, 0]
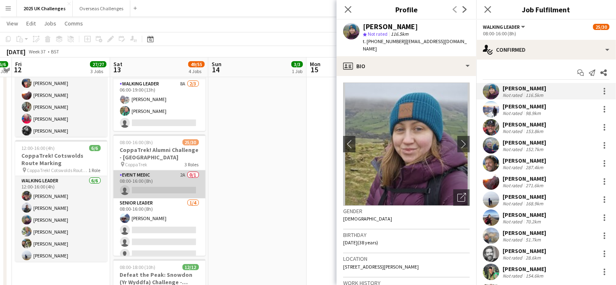
click at [150, 175] on app-card-role "Event Medic 2A 0/1 08:00-16:00 (8h) single-neutral-actions" at bounding box center [160, 185] width 92 height 28
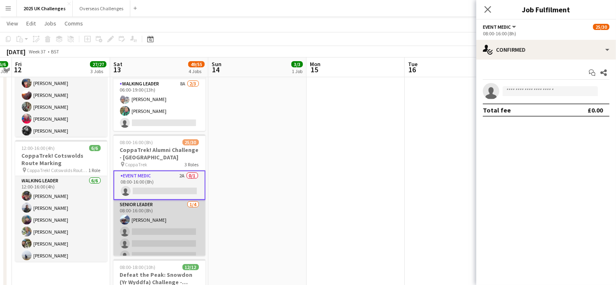
click at [148, 206] on app-card-role "Senior Leader 1/4 08:00-16:00 (8h) Richard Simpkin single-neutral-actions singl…" at bounding box center [160, 232] width 92 height 64
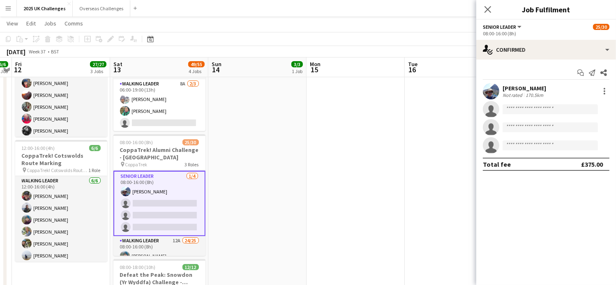
scroll to position [41, 0]
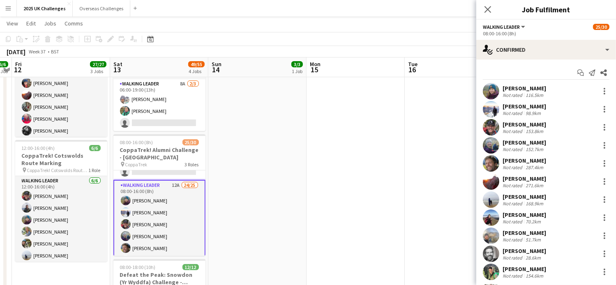
scroll to position [81, 0]
click at [523, 88] on div "[PERSON_NAME]" at bounding box center [525, 88] width 44 height 7
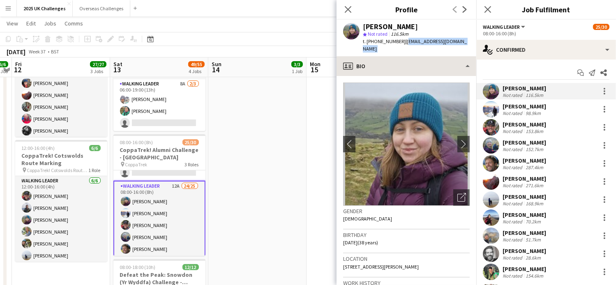
drag, startPoint x: 425, startPoint y: 43, endPoint x: 475, endPoint y: 49, distance: 51.0
click at [475, 49] on app-crew-profile "Close pop-in Profile Previous Next Victoria Weston star Not rated 116.5km t. +4…" at bounding box center [407, 142] width 140 height 285
copy app-crew-profile "victoriaweston12@outlook.com profile"
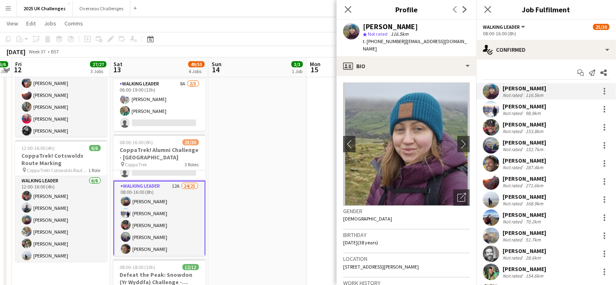
click at [526, 104] on div "[PERSON_NAME]" at bounding box center [525, 106] width 44 height 7
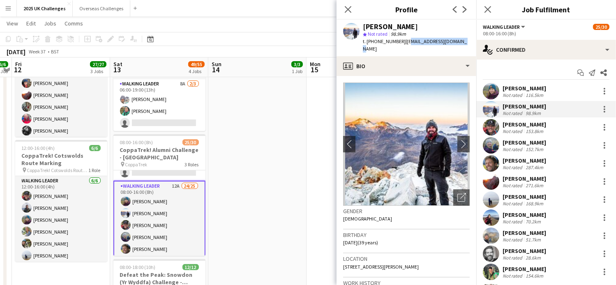
drag, startPoint x: 406, startPoint y: 42, endPoint x: 459, endPoint y: 42, distance: 53.0
click at [459, 42] on span "| coaching@adamcristol.com" at bounding box center [415, 45] width 104 height 14
click at [406, 42] on span "| coaching@adamcristol.com" at bounding box center [415, 45] width 104 height 14
drag, startPoint x: 403, startPoint y: 42, endPoint x: 466, endPoint y: 46, distance: 63.1
click at [466, 46] on div "Adam Cristol star Not rated 98.9km t. +4407932854209 | coaching@adamcristol.com" at bounding box center [407, 38] width 140 height 37
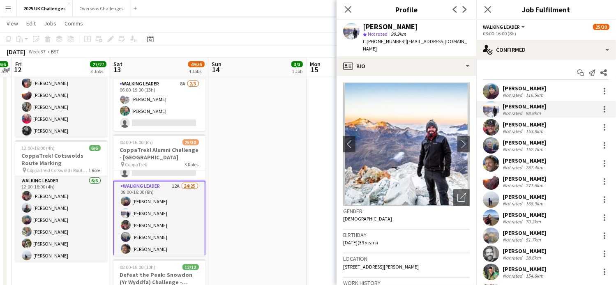
click at [510, 127] on div "[PERSON_NAME]" at bounding box center [525, 124] width 44 height 7
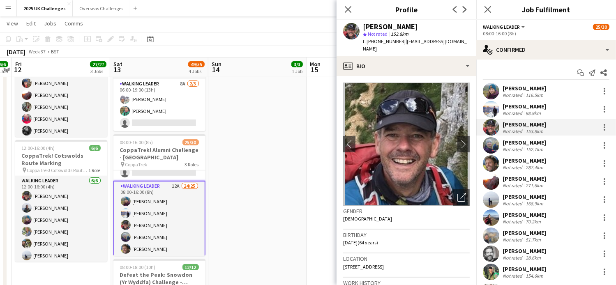
drag, startPoint x: 401, startPoint y: 42, endPoint x: 462, endPoint y: 42, distance: 60.9
click at [462, 42] on app-profile-header "Ian Morton star Not rated 153.8km t. +447510321477 | mortian1961@gmail.com" at bounding box center [407, 38] width 140 height 37
copy span "mortian1961@gmail.com"
click at [515, 143] on div "[PERSON_NAME]" at bounding box center [525, 142] width 44 height 7
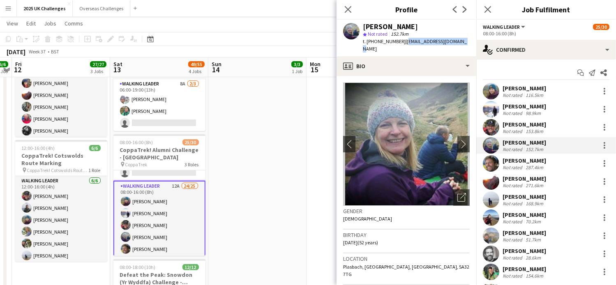
drag, startPoint x: 405, startPoint y: 42, endPoint x: 462, endPoint y: 42, distance: 57.2
click at [462, 42] on div "Cari Evans star Not rated 152.7km t. +4407577979062 | carievans67@yahoo.co.uk" at bounding box center [407, 38] width 140 height 37
copy span "carievans67@yahoo.co.uk"
drag, startPoint x: 526, startPoint y: 160, endPoint x: 433, endPoint y: 0, distance: 185.2
click at [526, 160] on div "[PERSON_NAME]" at bounding box center [525, 160] width 44 height 7
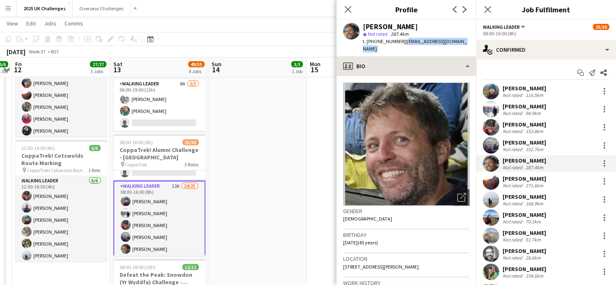
drag, startPoint x: 404, startPoint y: 42, endPoint x: 462, endPoint y: 49, distance: 58.4
click at [462, 49] on app-crew-profile "Close pop-in Profile Previous Next Tom Rumsey star Not rated 287.4km t. +440796…" at bounding box center [407, 142] width 140 height 285
copy app-crew-profile "t_rumsey@hotmail.com profile"
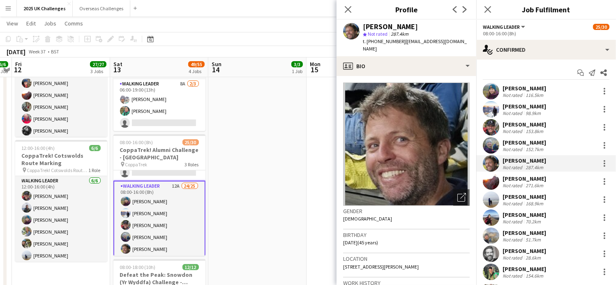
click at [522, 180] on div "[PERSON_NAME]" at bounding box center [525, 178] width 44 height 7
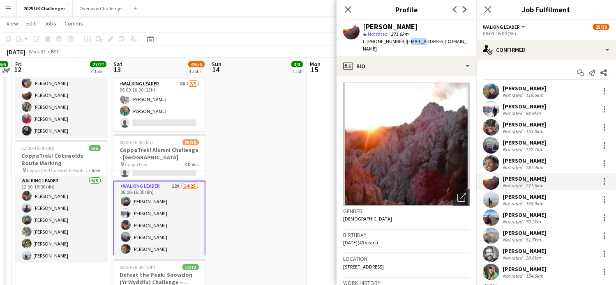
drag, startPoint x: 403, startPoint y: 40, endPoint x: 418, endPoint y: 44, distance: 15.3
click at [418, 44] on span "| taniamilnes@gmail.com" at bounding box center [415, 45] width 104 height 14
drag, startPoint x: 418, startPoint y: 44, endPoint x: 401, endPoint y: 42, distance: 16.9
click at [401, 42] on span "| taniamilnes@gmail.com" at bounding box center [415, 45] width 104 height 14
drag, startPoint x: 402, startPoint y: 42, endPoint x: 464, endPoint y: 42, distance: 62.1
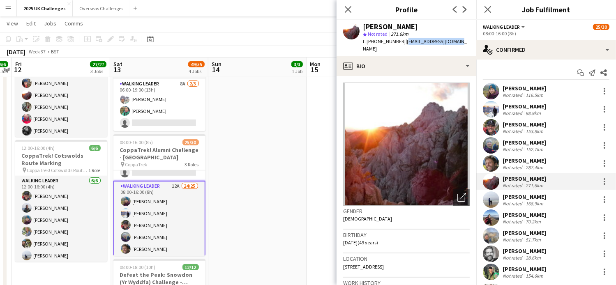
click at [464, 42] on app-profile-header "Tania Milnes star Not rated 271.6km t. +447517514917 | taniamilnes@gmail.com" at bounding box center [407, 38] width 140 height 37
copy span "taniamilnes@gmail.com"
click at [523, 197] on div "[PERSON_NAME]" at bounding box center [525, 196] width 44 height 7
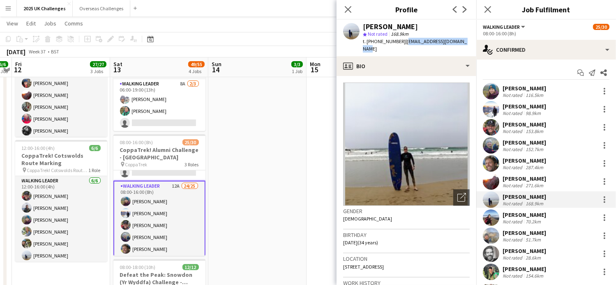
drag, startPoint x: 424, startPoint y: 42, endPoint x: 466, endPoint y: 42, distance: 42.4
click at [466, 42] on div "Charlie Knight star Not rated 168.9km t. +4407905657959 | cknight1991@hotmail.c…" at bounding box center [407, 38] width 140 height 37
copy span "cknight1991@hotmail.co.uk"
click at [533, 215] on div "[PERSON_NAME]" at bounding box center [525, 214] width 44 height 7
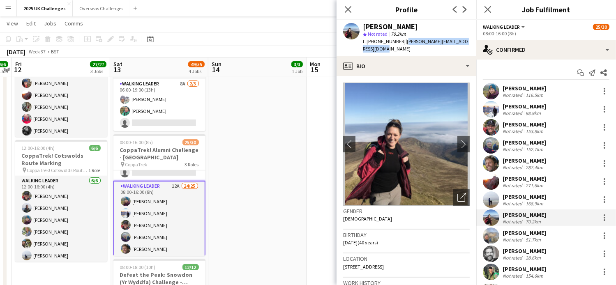
drag, startPoint x: 405, startPoint y: 42, endPoint x: 454, endPoint y: 53, distance: 50.3
click at [454, 53] on div "Stephanie Miller star Not rated 70.2km t. +4407734800235 | stephanie.miller1985…" at bounding box center [407, 38] width 140 height 37
copy span "stephanie.miller1985@yahoo.co.uk"
click at [529, 234] on div "[PERSON_NAME]" at bounding box center [525, 232] width 44 height 7
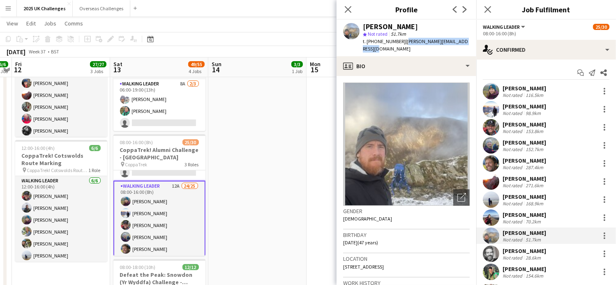
drag, startPoint x: 404, startPoint y: 42, endPoint x: 452, endPoint y: 50, distance: 48.7
click at [452, 50] on div "t. +4407854938319 | michael_barnfield@hotmail.com" at bounding box center [416, 45] width 107 height 15
copy span "michael_barnfield@hotmail.com"
click at [531, 248] on div "[PERSON_NAME]" at bounding box center [525, 251] width 44 height 7
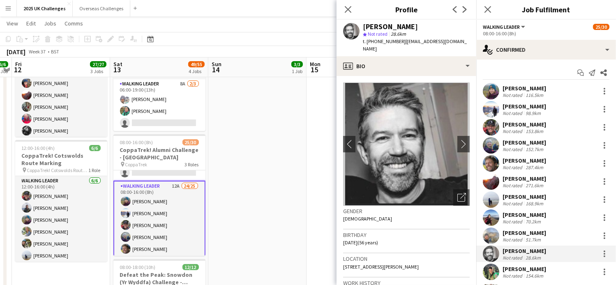
drag, startPoint x: 404, startPoint y: 42, endPoint x: 456, endPoint y: 48, distance: 53.0
click at [456, 48] on div "Graham Moates star Not rated 28.6km t. +4407976301963 | gmoates@hotmail.com" at bounding box center [407, 38] width 140 height 37
click at [521, 267] on div "[PERSON_NAME]" at bounding box center [525, 269] width 44 height 7
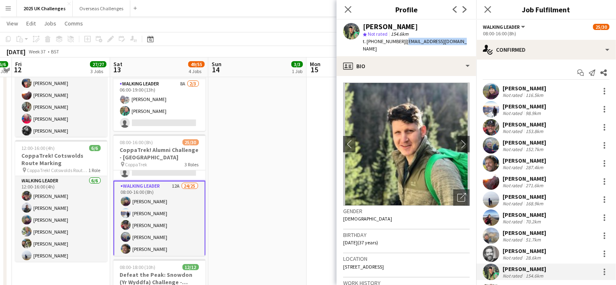
drag, startPoint x: 405, startPoint y: 42, endPoint x: 466, endPoint y: 47, distance: 61.1
click at [466, 47] on div "Tom Robertson star Not rated 154.6km t. +4407950710117 | tomcr88@protonmail.com" at bounding box center [407, 38] width 140 height 37
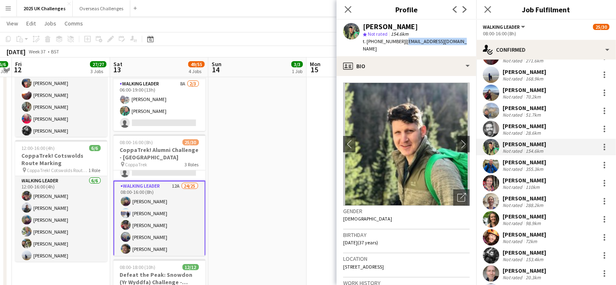
scroll to position [123, 0]
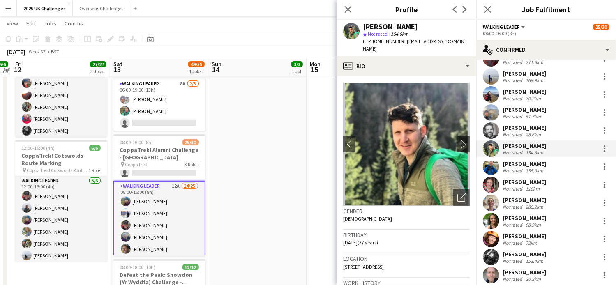
click at [547, 162] on div "[PERSON_NAME]" at bounding box center [525, 163] width 44 height 7
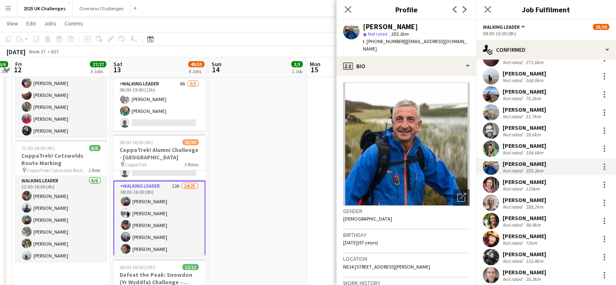
click at [419, 47] on div "t. +4407970829703 | jamesduncanturnbull@gmail.com" at bounding box center [416, 45] width 107 height 15
click at [524, 183] on div "[PERSON_NAME]" at bounding box center [525, 181] width 44 height 7
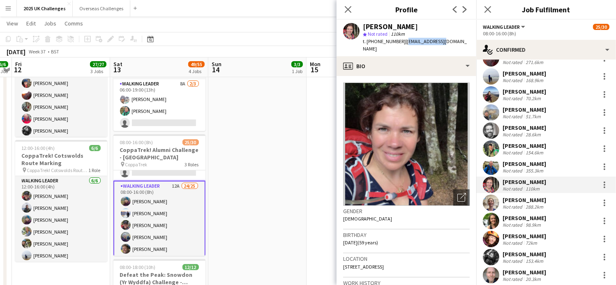
drag, startPoint x: 403, startPoint y: 42, endPoint x: 444, endPoint y: 46, distance: 41.4
click at [444, 46] on app-profile-header "Lizzy Codd star Not rated 110km t. +447740461965 | liz@tcodd.co.uk" at bounding box center [407, 38] width 140 height 37
click at [521, 206] on div "Not rated" at bounding box center [513, 207] width 21 height 6
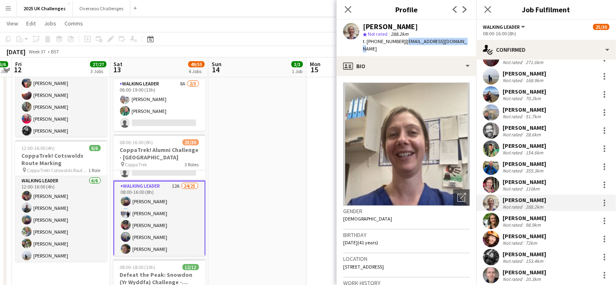
drag, startPoint x: 401, startPoint y: 41, endPoint x: 456, endPoint y: 46, distance: 54.6
click at [456, 46] on div "Emily Bayne star Not rated 288.2km t. +447951554843 | dr.emilybayne@gmail.com" at bounding box center [407, 38] width 140 height 37
click at [530, 220] on div "[PERSON_NAME]" at bounding box center [525, 218] width 44 height 7
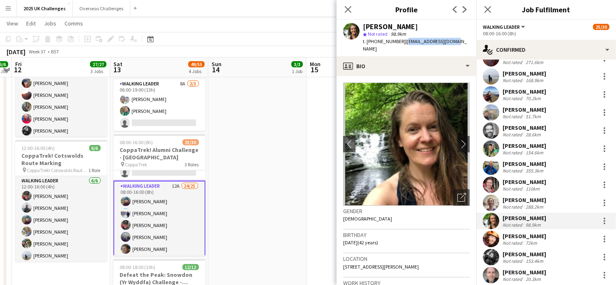
drag, startPoint x: 403, startPoint y: 42, endPoint x: 456, endPoint y: 45, distance: 53.2
click at [456, 45] on div "Jennifer Payne star Not rated 98.9km t. +447736367312 | jennpayne7@gmail.com" at bounding box center [407, 38] width 140 height 37
click at [510, 235] on div "[PERSON_NAME]" at bounding box center [525, 236] width 44 height 7
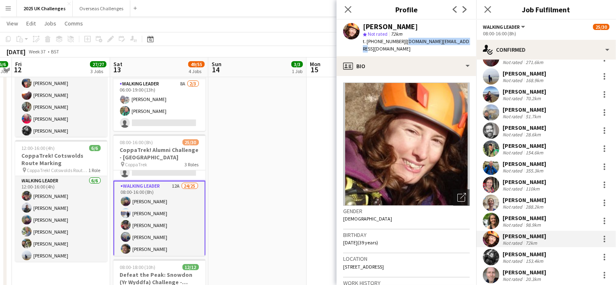
drag, startPoint x: 404, startPoint y: 43, endPoint x: 470, endPoint y: 42, distance: 65.8
click at [470, 42] on app-profile-header "Laura Harris star Not rated 72km t. +4407772774934 | lauraharris.uk@gmail.com" at bounding box center [407, 38] width 140 height 37
click at [516, 251] on div "[PERSON_NAME]" at bounding box center [525, 254] width 44 height 7
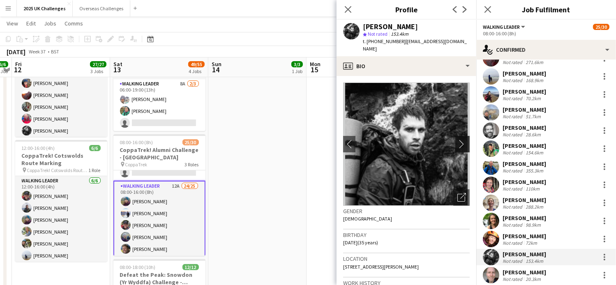
click at [458, 140] on app-icon "chevron-right" at bounding box center [464, 144] width 13 height 9
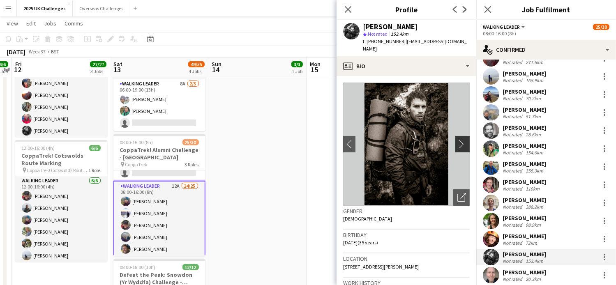
click at [458, 140] on app-icon "chevron-right" at bounding box center [464, 144] width 13 height 9
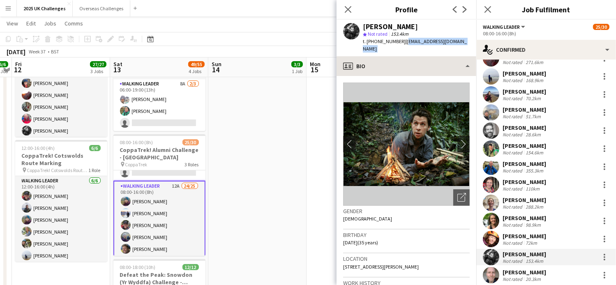
drag, startPoint x: 401, startPoint y: 44, endPoint x: 457, endPoint y: 52, distance: 56.5
click at [457, 52] on app-crew-profile "Close pop-in Profile Previous Next Callum Jenkins star Not rated 153.4km t. +44…" at bounding box center [407, 142] width 140 height 285
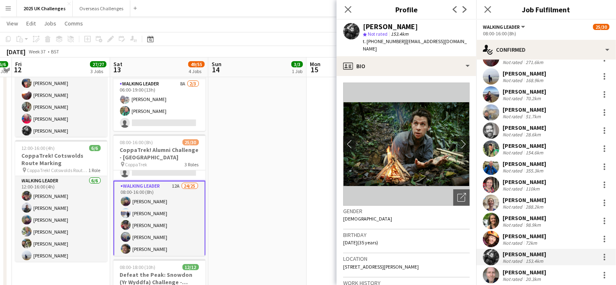
click at [529, 275] on div "[PERSON_NAME]" at bounding box center [525, 272] width 44 height 7
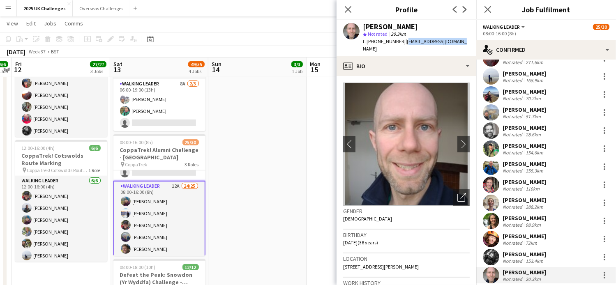
drag, startPoint x: 402, startPoint y: 42, endPoint x: 459, endPoint y: 45, distance: 56.8
click at [459, 45] on div "Jack Watson star Not rated 20.3km t. +447766335166 | jackdmwatson@gmail.com" at bounding box center [407, 38] width 140 height 37
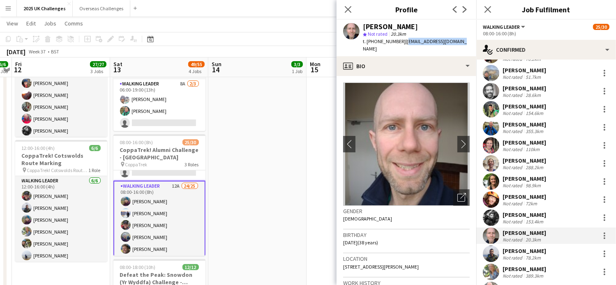
scroll to position [164, 0]
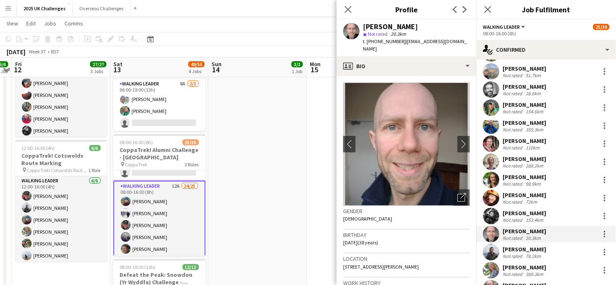
click at [529, 253] on div "78.2km" at bounding box center [533, 256] width 19 height 6
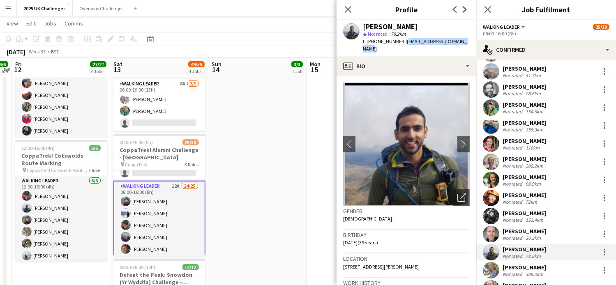
drag, startPoint x: 402, startPoint y: 44, endPoint x: 466, endPoint y: 45, distance: 64.6
click at [466, 45] on div "t. +447882621809 | sameedasghar92@hotmail.com" at bounding box center [416, 45] width 107 height 15
click at [519, 268] on div "[PERSON_NAME]" at bounding box center [525, 267] width 44 height 7
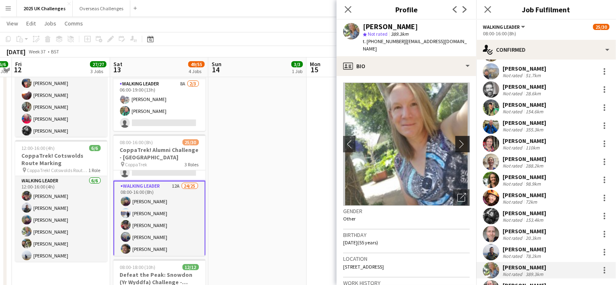
click at [458, 144] on app-icon "chevron-right" at bounding box center [464, 144] width 13 height 9
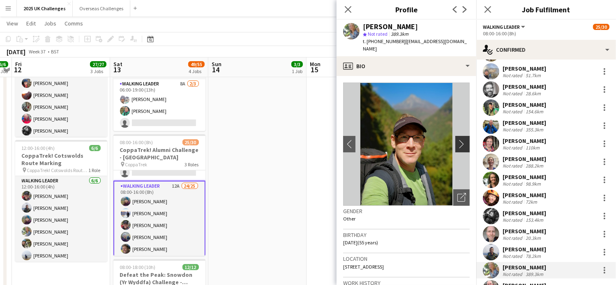
click at [458, 144] on app-icon "chevron-right" at bounding box center [464, 144] width 13 height 9
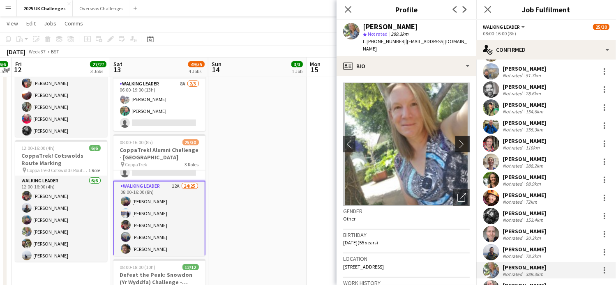
click at [458, 144] on app-icon "chevron-right" at bounding box center [464, 144] width 13 height 9
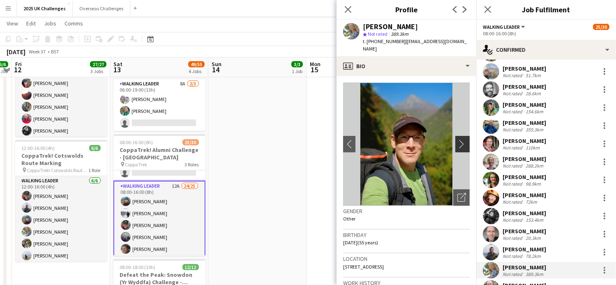
click at [458, 144] on app-icon "chevron-right" at bounding box center [464, 144] width 13 height 9
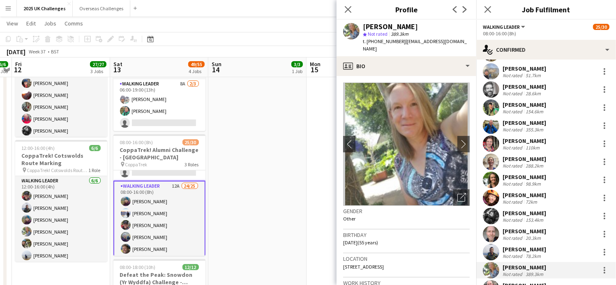
drag, startPoint x: 401, startPoint y: 43, endPoint x: 455, endPoint y: 50, distance: 54.7
click at [455, 50] on div "t. +447713636798 | johninthemountains@gmail.com" at bounding box center [416, 45] width 107 height 15
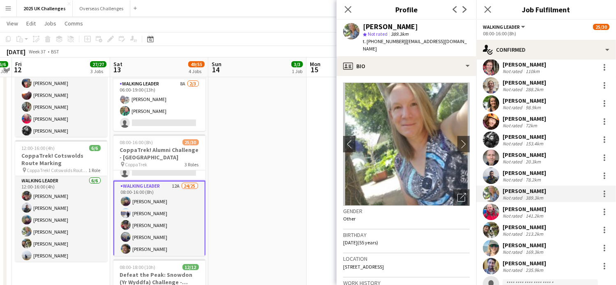
scroll to position [247, 0]
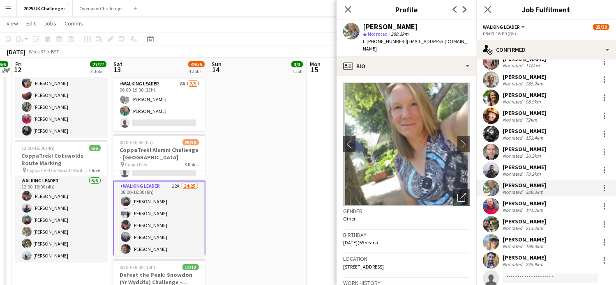
click at [522, 201] on div "[PERSON_NAME]" at bounding box center [525, 203] width 44 height 7
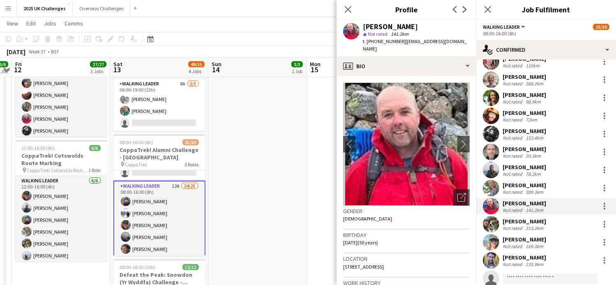
drag, startPoint x: 403, startPoint y: 41, endPoint x: 436, endPoint y: 43, distance: 33.4
click at [436, 43] on div "Brian Tinker star Not rated 141.2km t. +447946313223 | t-inx@live.co.uk" at bounding box center [407, 38] width 140 height 37
click at [517, 224] on div "[PERSON_NAME]" at bounding box center [525, 221] width 44 height 7
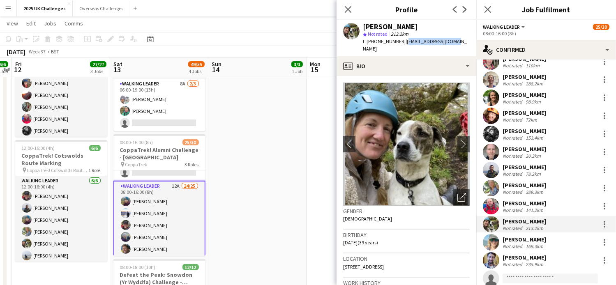
drag, startPoint x: 403, startPoint y: 42, endPoint x: 461, endPoint y: 43, distance: 58.4
click at [461, 43] on app-profile-header "Tess Elias star Not rated 213.2km t. +447727150483 | eliastess@icloud.com" at bounding box center [407, 38] width 140 height 37
click at [520, 245] on div "Not rated" at bounding box center [513, 246] width 21 height 6
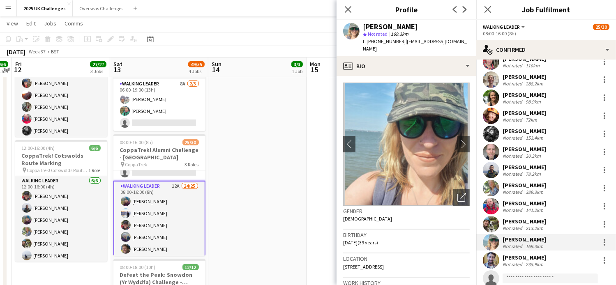
drag, startPoint x: 401, startPoint y: 43, endPoint x: 429, endPoint y: 50, distance: 28.9
click at [429, 50] on div "t. [PHONE_NUMBER] | [EMAIL_ADDRESS][DOMAIN_NAME]" at bounding box center [416, 45] width 107 height 15
click at [528, 255] on div "[PERSON_NAME]" at bounding box center [525, 257] width 44 height 7
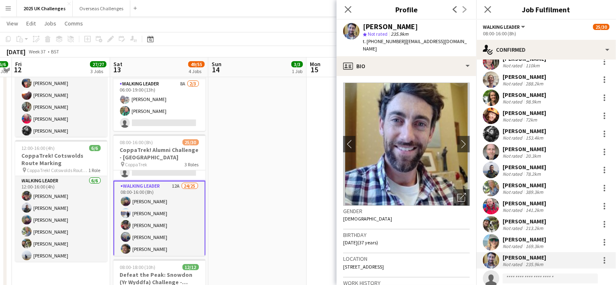
drag, startPoint x: 401, startPoint y: 42, endPoint x: 455, endPoint y: 48, distance: 54.3
click at [455, 48] on div "Jacob Temple star Not rated 235.9km t. +447968245238 | jaketemple@yahoo.co.uk" at bounding box center [407, 38] width 140 height 37
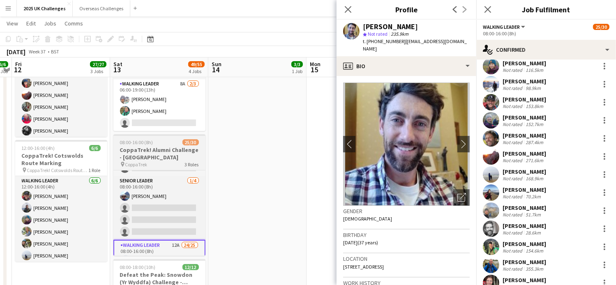
scroll to position [0, 0]
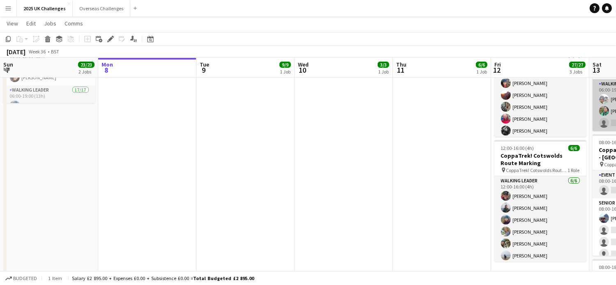
scroll to position [206, 0]
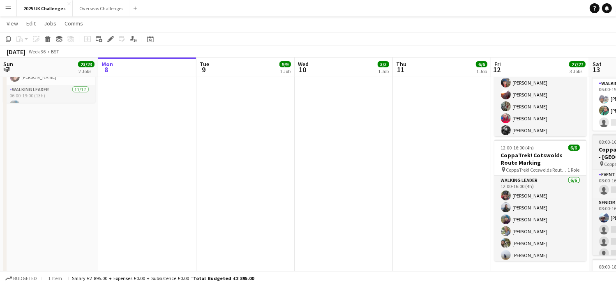
click at [605, 161] on span "CoppaTrek" at bounding box center [616, 164] width 22 height 6
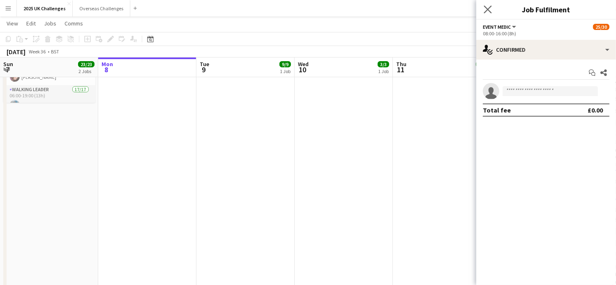
click at [492, 5] on app-icon "Close pop-in" at bounding box center [488, 10] width 12 height 12
